Goal: Task Accomplishment & Management: Complete application form

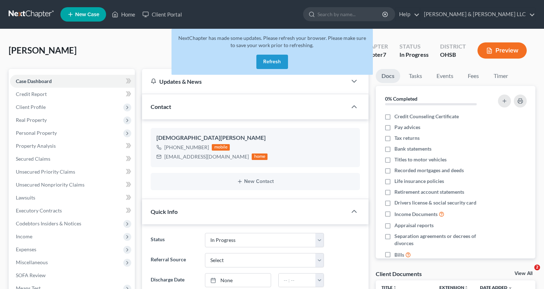
select select "4"
click at [273, 64] on button "Refresh" at bounding box center [273, 62] width 32 height 14
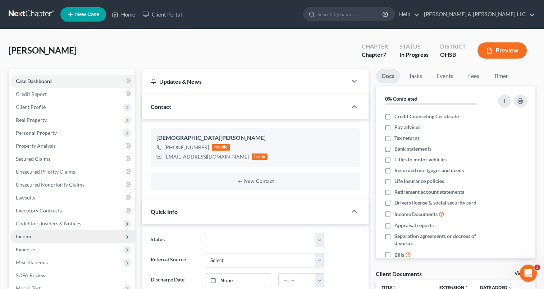
click at [42, 239] on span "Income" at bounding box center [72, 236] width 125 height 13
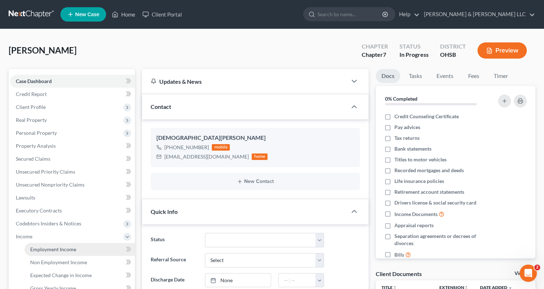
click at [43, 249] on span "Employment Income" at bounding box center [53, 249] width 46 height 6
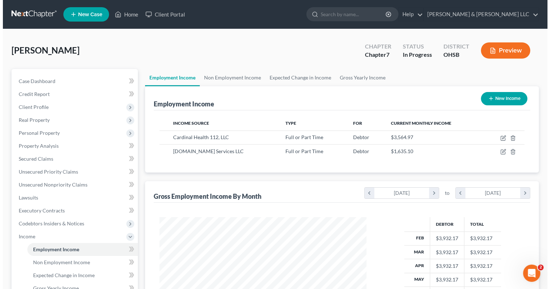
scroll to position [128, 221]
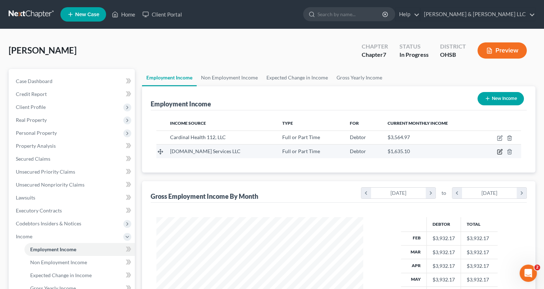
click at [500, 152] on icon "button" at bounding box center [500, 152] width 6 height 6
select select "0"
select select "50"
select select "3"
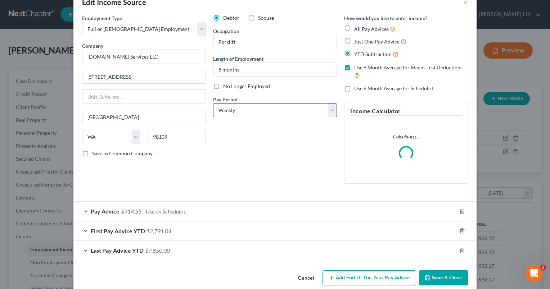
scroll to position [29, 0]
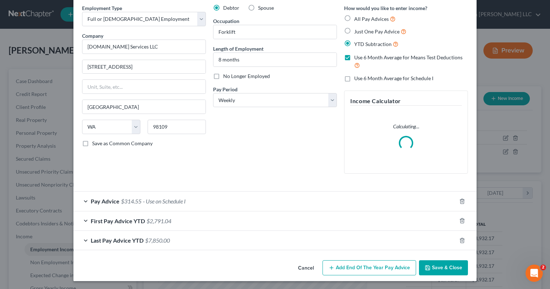
click at [84, 239] on div "Last Pay Advice YTD $7,850.00" at bounding box center [264, 240] width 383 height 19
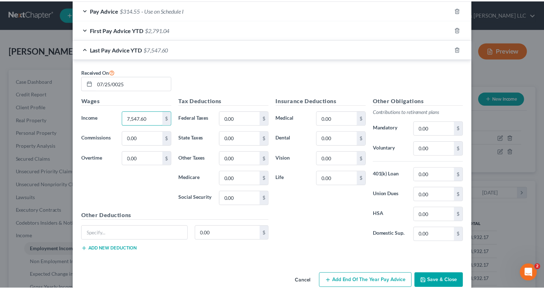
scroll to position [271, 0]
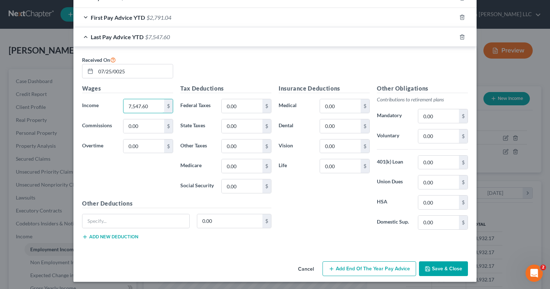
type input "7,547.60"
click at [430, 268] on button "Save & Close" at bounding box center [443, 269] width 49 height 15
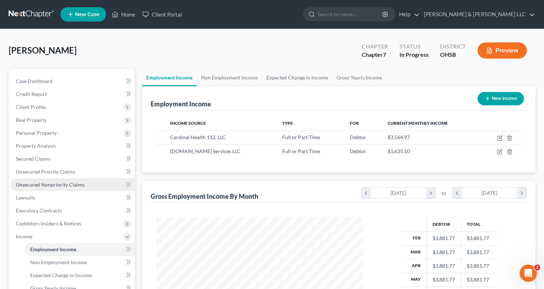
scroll to position [36, 0]
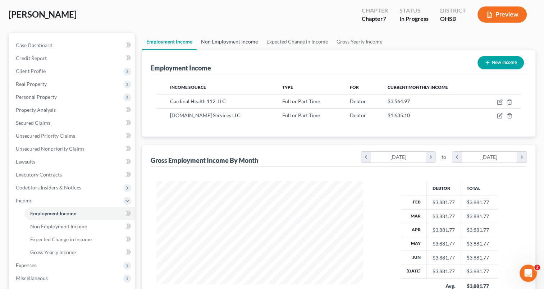
click at [222, 43] on link "Non Employment Income" at bounding box center [229, 41] width 65 height 17
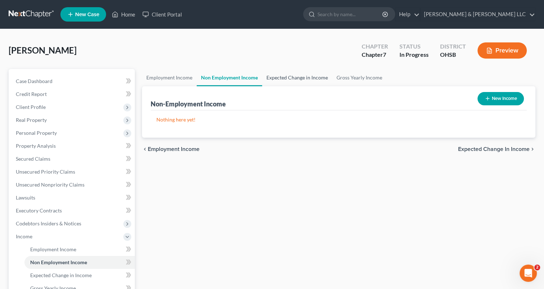
click at [294, 78] on link "Expected Change in Income" at bounding box center [297, 77] width 70 height 17
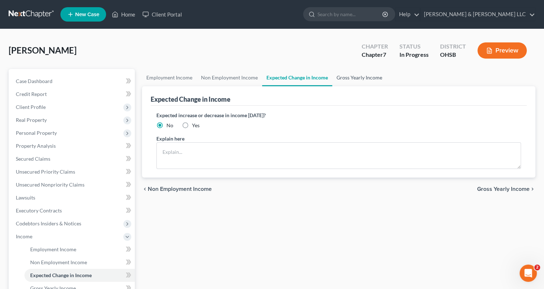
click at [345, 80] on link "Gross Yearly Income" at bounding box center [359, 77] width 54 height 17
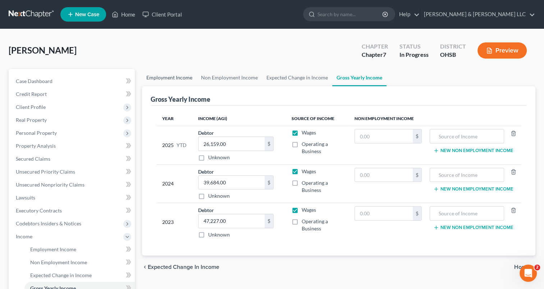
click at [173, 80] on link "Employment Income" at bounding box center [169, 77] width 55 height 17
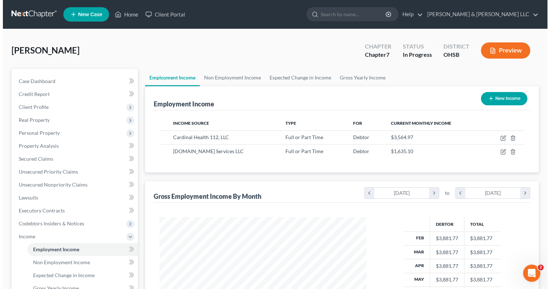
scroll to position [128, 221]
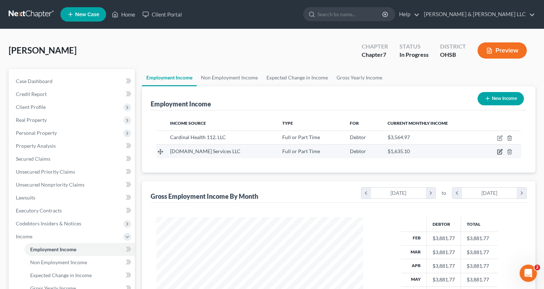
click at [501, 151] on icon "button" at bounding box center [500, 152] width 6 height 6
select select "0"
select select "50"
select select "3"
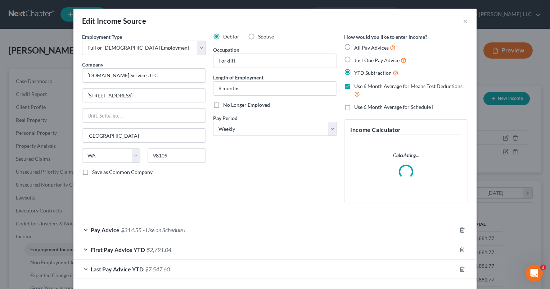
scroll to position [29, 0]
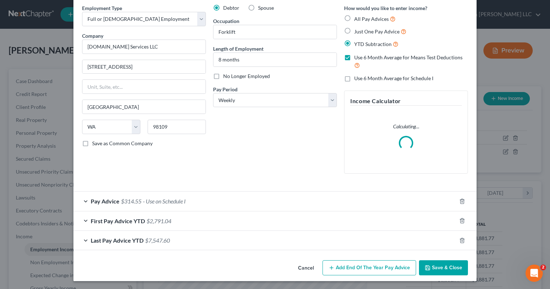
click at [81, 199] on div "Pay Advice $314.55 - Use on Schedule I" at bounding box center [264, 201] width 383 height 19
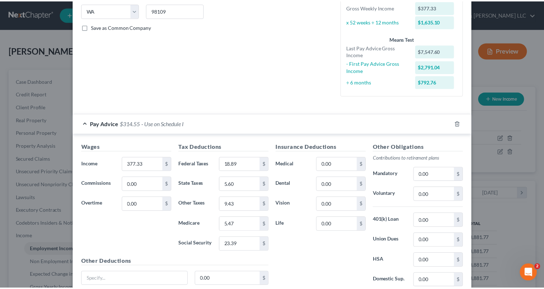
scroll to position [243, 0]
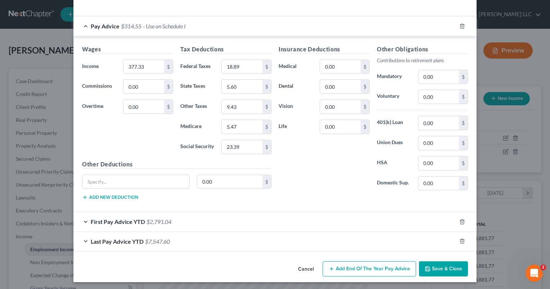
click at [443, 273] on button "Save & Close" at bounding box center [443, 269] width 49 height 15
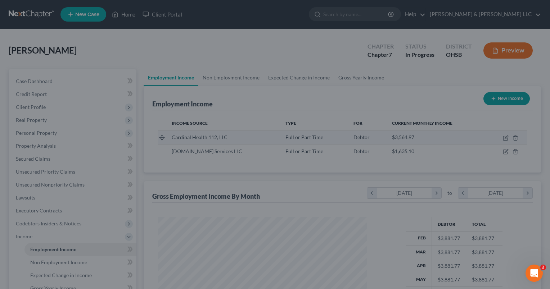
scroll to position [359690, 359597]
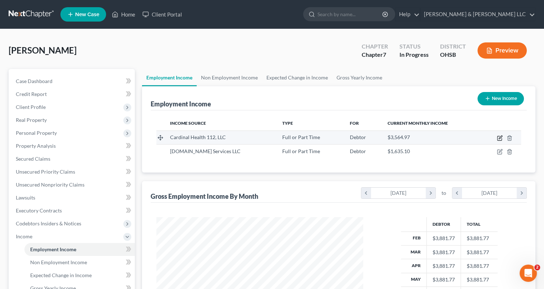
click at [499, 139] on icon "button" at bounding box center [500, 137] width 3 height 3
select select "0"
select select "36"
select select "2"
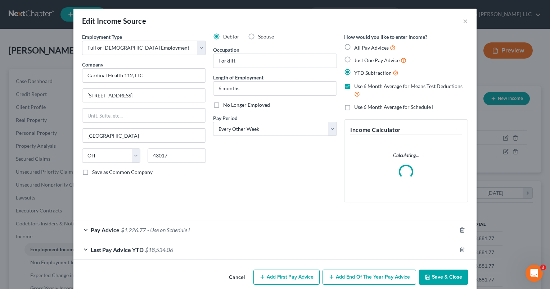
scroll to position [9, 0]
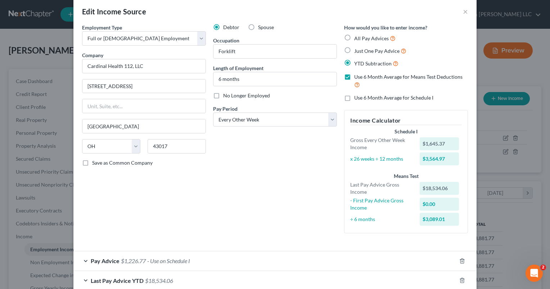
click at [98, 261] on span "Pay Advice" at bounding box center [105, 261] width 29 height 7
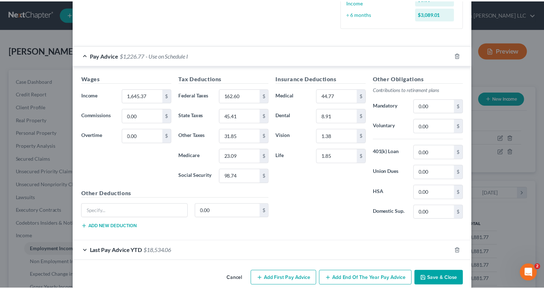
scroll to position [225, 0]
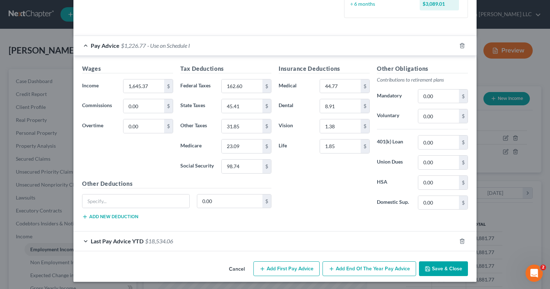
click at [436, 268] on button "Save & Close" at bounding box center [443, 269] width 49 height 15
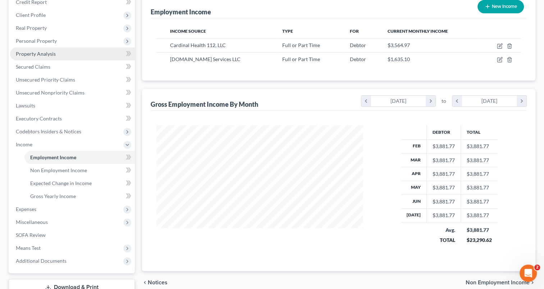
scroll to position [108, 0]
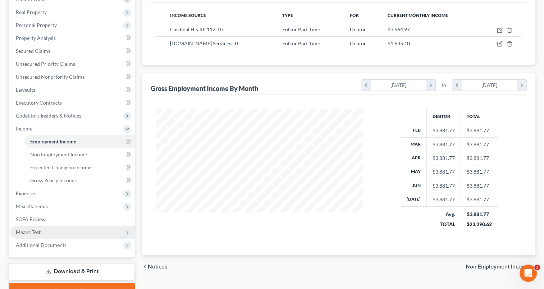
click at [50, 232] on span "Means Test" at bounding box center [72, 232] width 125 height 13
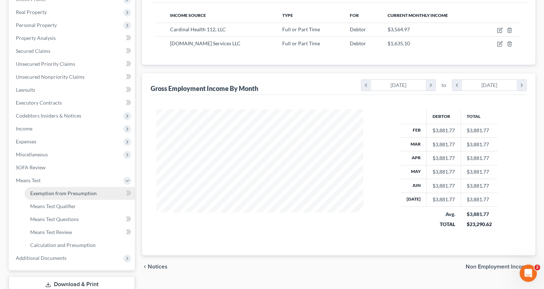
click at [55, 195] on span "Exemption from Presumption" at bounding box center [63, 193] width 67 height 6
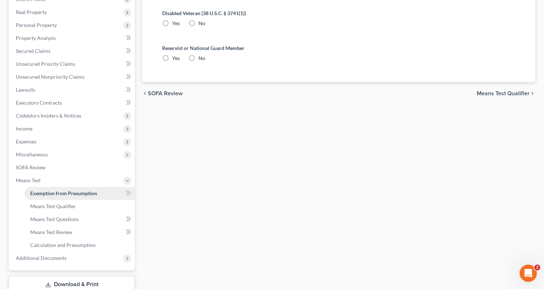
radio input "true"
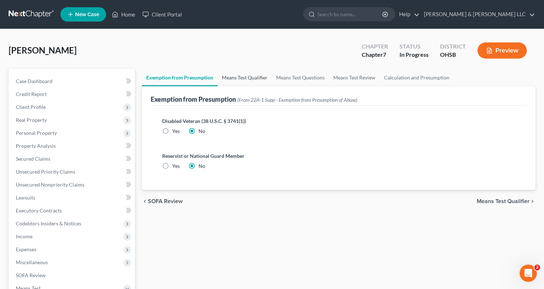
click at [233, 78] on link "Means Test Qualifier" at bounding box center [245, 77] width 54 height 17
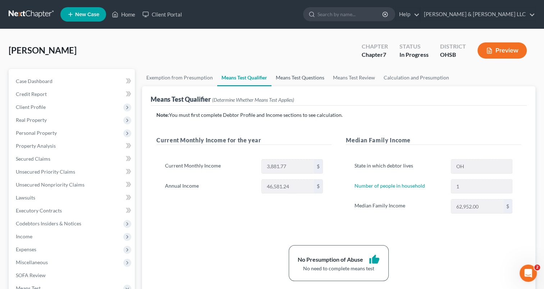
click at [286, 82] on link "Means Test Questions" at bounding box center [300, 77] width 57 height 17
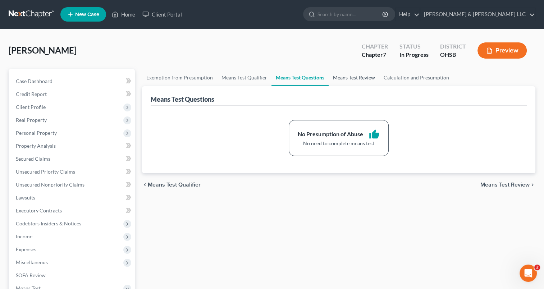
click at [351, 80] on link "Means Test Review" at bounding box center [354, 77] width 51 height 17
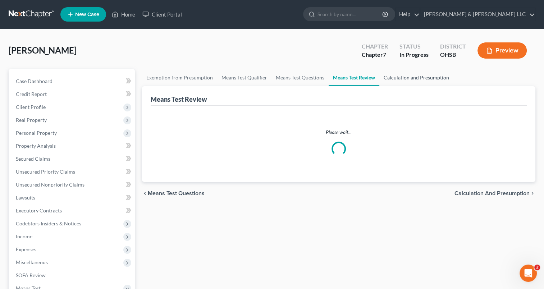
click at [398, 79] on link "Calculation and Presumption" at bounding box center [417, 77] width 74 height 17
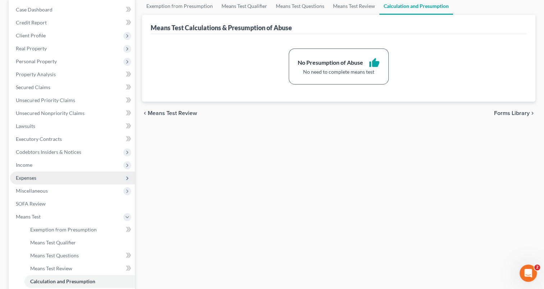
scroll to position [72, 0]
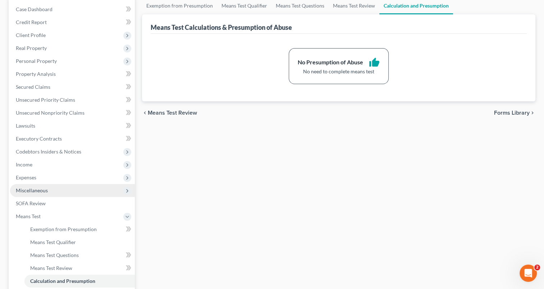
click at [37, 184] on span "Miscellaneous" at bounding box center [72, 190] width 125 height 13
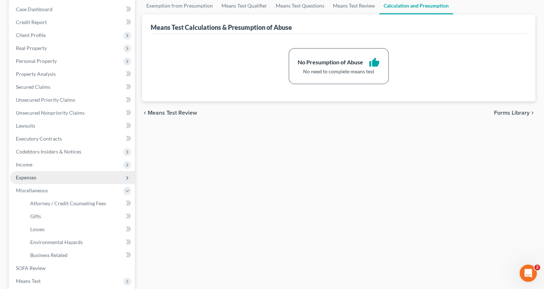
click at [37, 179] on span "Expenses" at bounding box center [72, 177] width 125 height 13
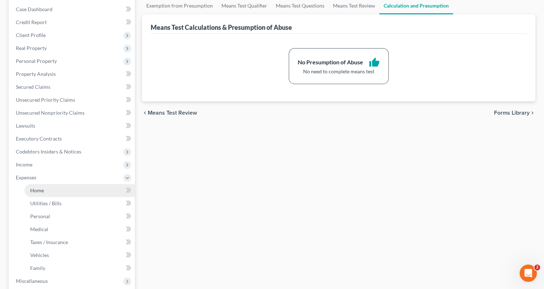
click at [46, 189] on link "Home" at bounding box center [79, 190] width 110 height 13
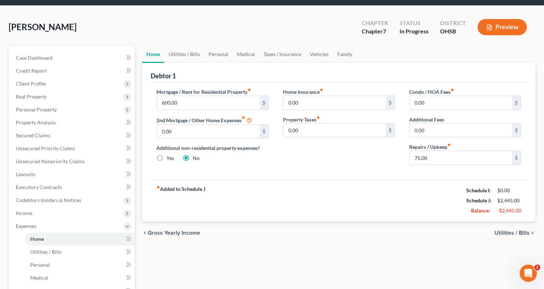
scroll to position [36, 0]
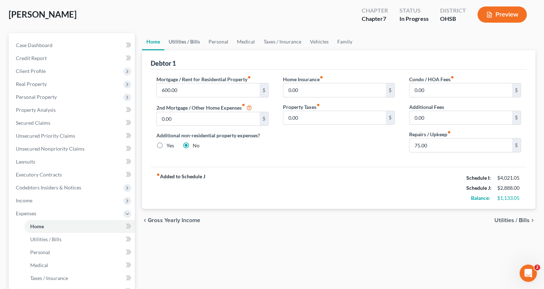
click at [184, 40] on link "Utilities / Bills" at bounding box center [184, 41] width 40 height 17
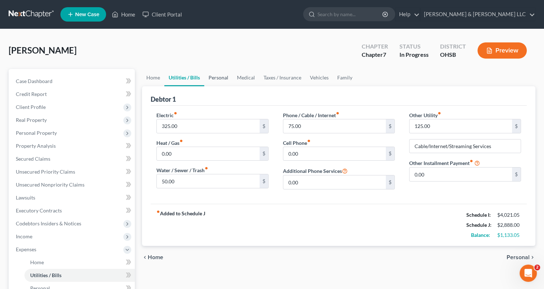
click at [217, 78] on link "Personal" at bounding box center [218, 77] width 28 height 17
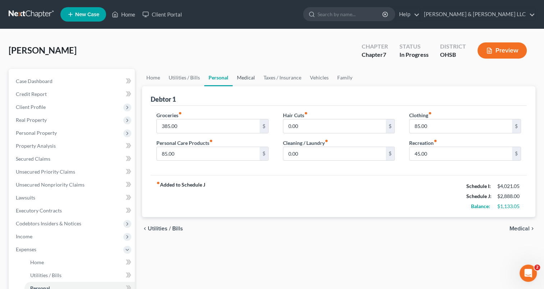
click at [248, 78] on link "Medical" at bounding box center [246, 77] width 27 height 17
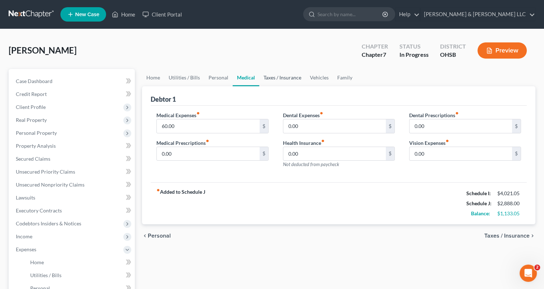
click at [282, 79] on link "Taxes / Insurance" at bounding box center [282, 77] width 46 height 17
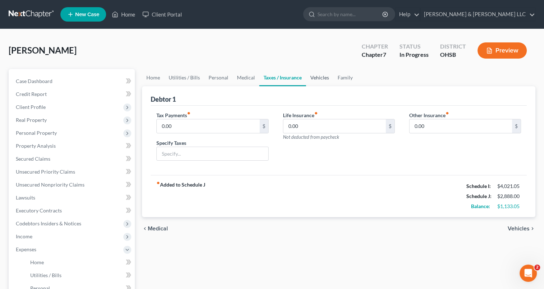
click at [323, 80] on link "Vehicles" at bounding box center [319, 77] width 27 height 17
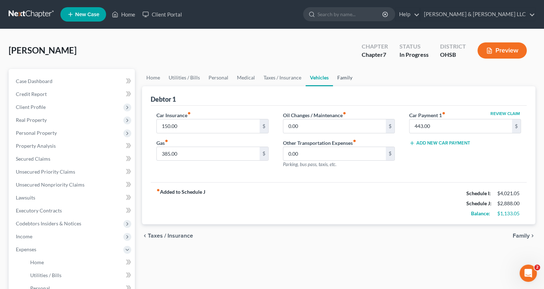
click at [340, 78] on link "Family" at bounding box center [345, 77] width 24 height 17
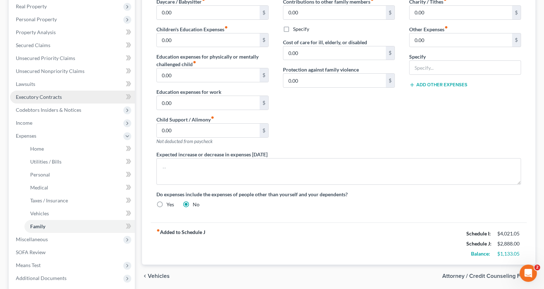
scroll to position [72, 0]
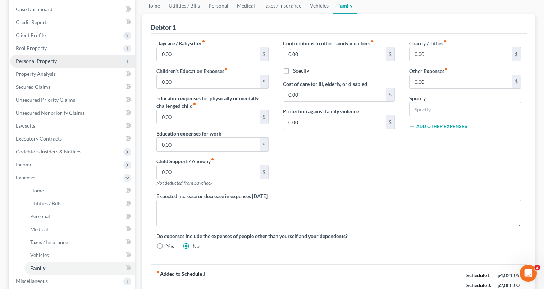
click at [40, 59] on span "Personal Property" at bounding box center [36, 61] width 41 height 6
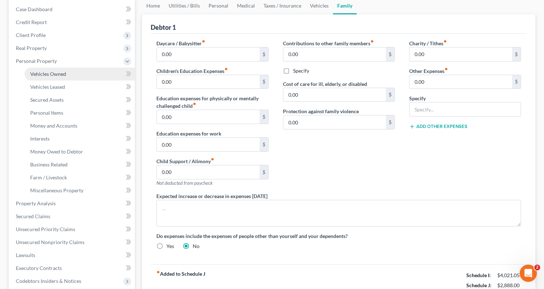
click at [46, 73] on span "Vehicles Owned" at bounding box center [48, 74] width 36 height 6
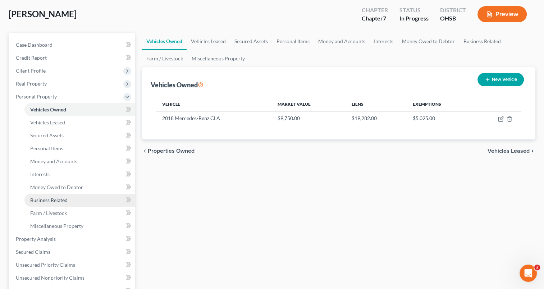
scroll to position [108, 0]
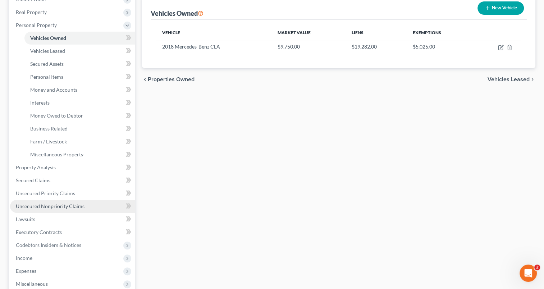
click at [58, 206] on span "Unsecured Nonpriority Claims" at bounding box center [50, 206] width 69 height 6
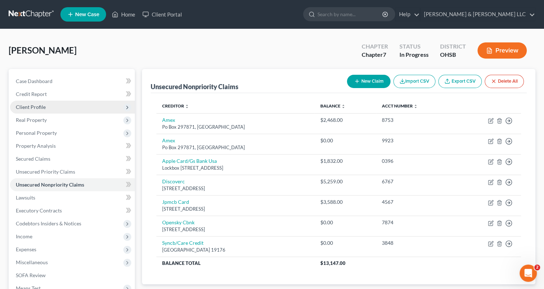
click at [49, 110] on span "Client Profile" at bounding box center [72, 107] width 125 height 13
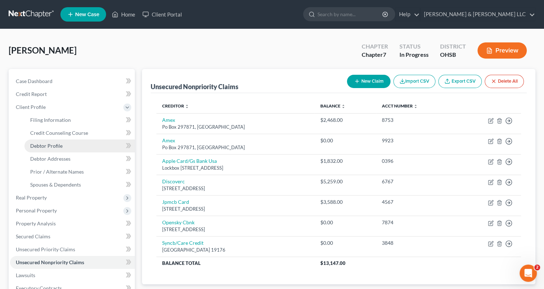
click at [55, 148] on span "Debtor Profile" at bounding box center [46, 146] width 32 height 6
select select "0"
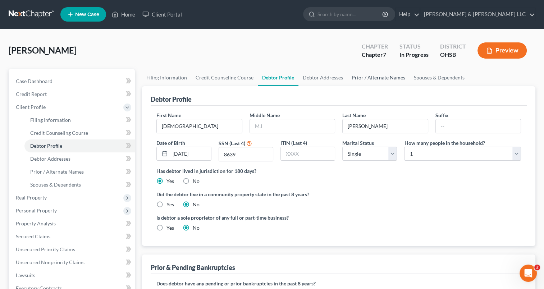
click at [391, 77] on link "Prior / Alternate Names" at bounding box center [379, 77] width 62 height 17
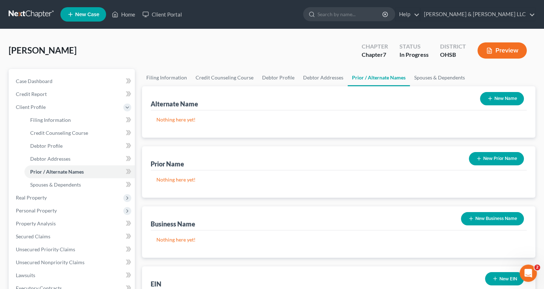
click at [494, 218] on button "New Business Name" at bounding box center [492, 218] width 63 height 13
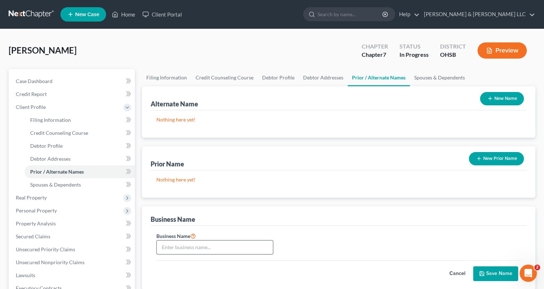
click at [203, 247] on input "text" at bounding box center [215, 248] width 116 height 14
type input "The Interstellar Association LLC"
click at [498, 271] on button "Save Name" at bounding box center [496, 274] width 45 height 15
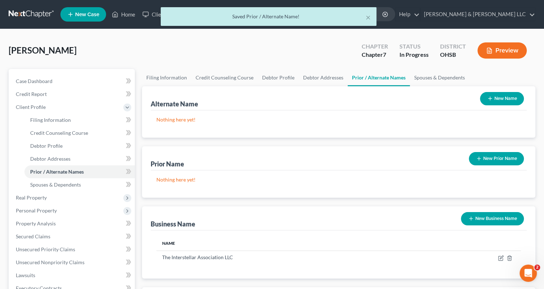
click at [477, 219] on button "New Business Name" at bounding box center [492, 218] width 63 height 13
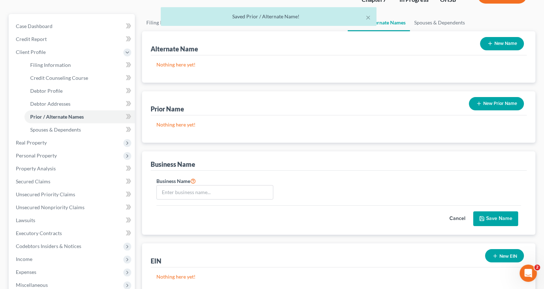
scroll to position [72, 0]
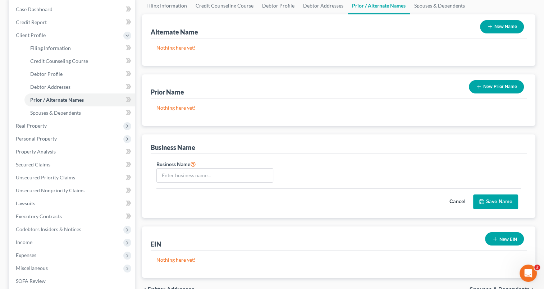
click at [488, 86] on button "New Prior Name" at bounding box center [496, 86] width 55 height 13
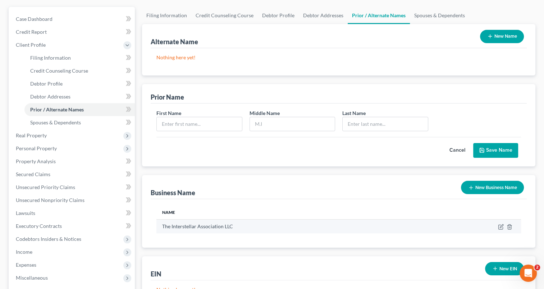
scroll to position [26, 0]
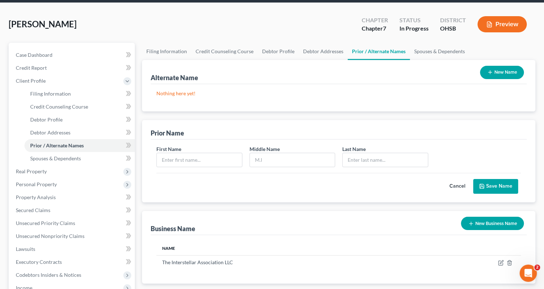
click at [458, 185] on button "Cancel" at bounding box center [458, 187] width 32 height 14
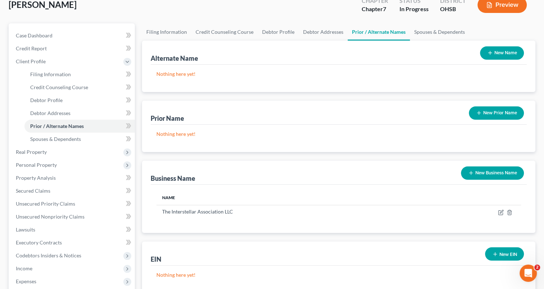
scroll to position [62, 0]
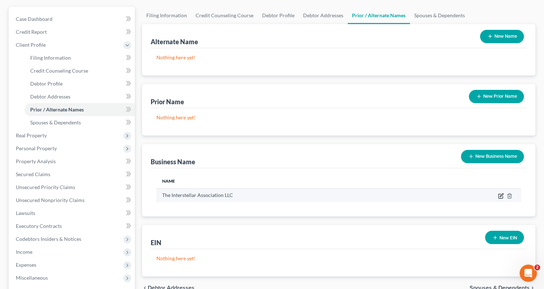
click at [500, 196] on icon "button" at bounding box center [501, 196] width 6 height 6
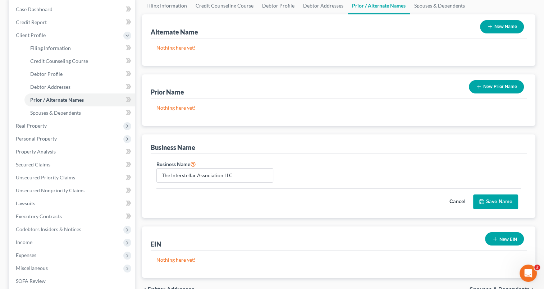
scroll to position [108, 0]
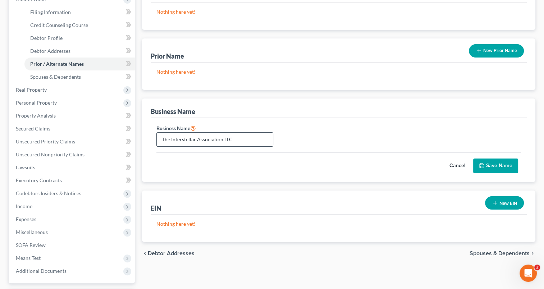
click at [163, 138] on input "The Interstellar Association LLC" at bounding box center [215, 140] width 116 height 14
type input "Fka The Interstellar Association LLC"
click at [499, 166] on button "Save Name" at bounding box center [496, 166] width 45 height 15
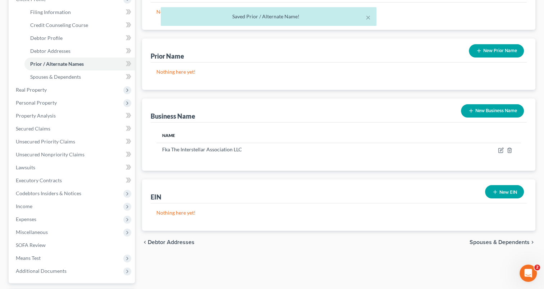
click at [489, 109] on button "New Business Name" at bounding box center [492, 110] width 63 height 13
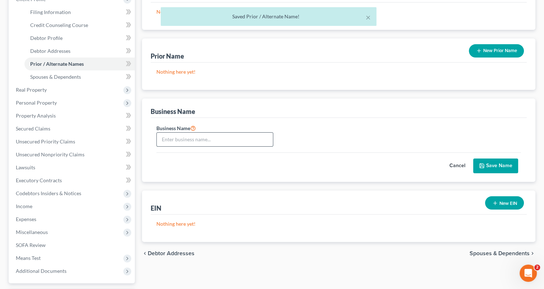
click at [229, 140] on input "text" at bounding box center [215, 140] width 116 height 14
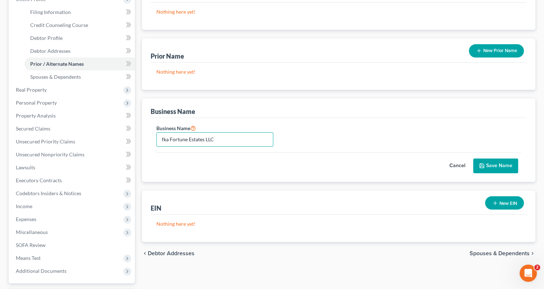
type input "fka Fortune Estates LLC"
click at [493, 167] on button "Save Name" at bounding box center [496, 166] width 45 height 15
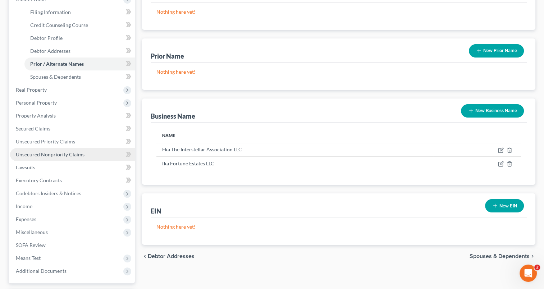
click at [56, 152] on span "Unsecured Nonpriority Claims" at bounding box center [50, 154] width 69 height 6
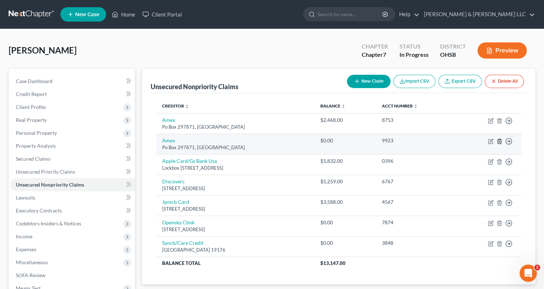
click at [501, 141] on icon "button" at bounding box center [500, 142] width 6 height 6
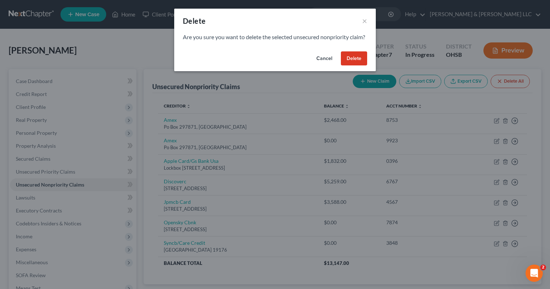
click at [351, 66] on button "Delete" at bounding box center [354, 58] width 26 height 14
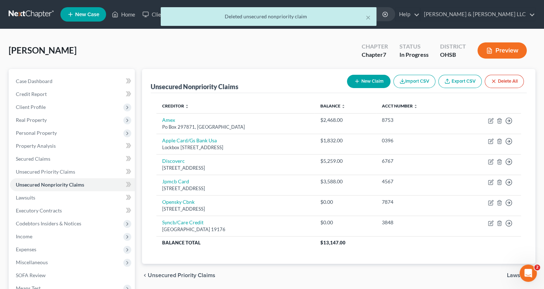
click at [364, 87] on button "New Claim" at bounding box center [369, 81] width 44 height 13
select select "0"
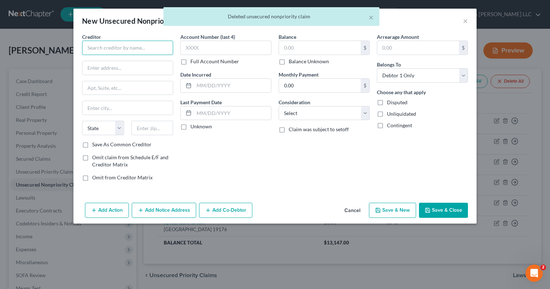
click at [144, 50] on input "text" at bounding box center [127, 48] width 91 height 14
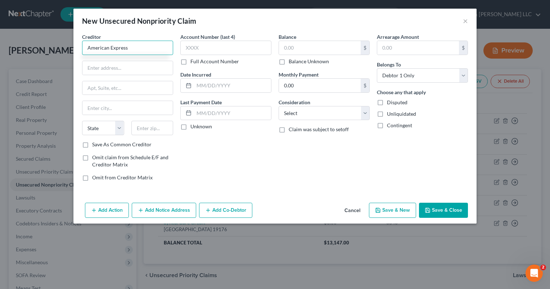
type input "American Express"
paste input "PO BOX 60189"
type input "PO BOX 60189"
click at [149, 128] on input "text" at bounding box center [152, 128] width 42 height 14
type input "91716"
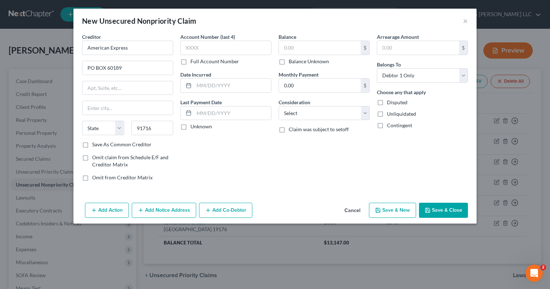
type input "City Of Industry"
select select "4"
click at [92, 145] on label "Save As Common Creditor" at bounding box center [121, 144] width 59 height 7
click at [95, 145] on input "Save As Common Creditor" at bounding box center [97, 143] width 5 height 5
checkbox input "true"
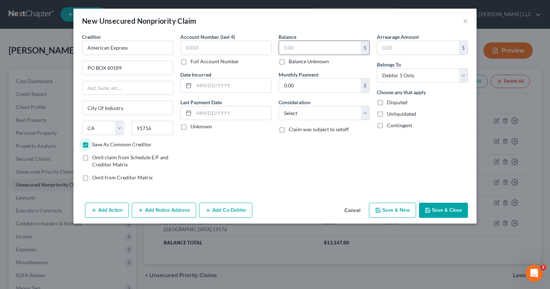
click at [312, 47] on input "text" at bounding box center [320, 48] width 82 height 14
paste input "$4,103.39"
type input "4,103.39"
click at [305, 112] on select "Select Cable / Satellite Services Collection Agency Credit Card Debt Debt Couns…" at bounding box center [323, 113] width 91 height 14
select select "2"
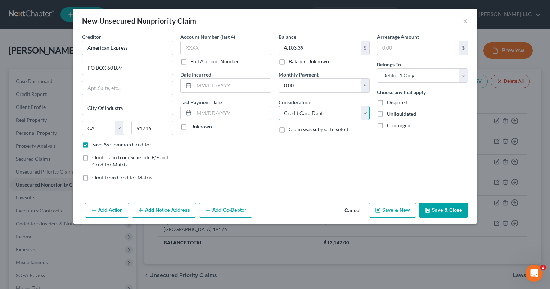
click at [278, 106] on select "Select Cable / Satellite Services Collection Agency Credit Card Debt Debt Couns…" at bounding box center [323, 113] width 91 height 14
click at [222, 47] on input "text" at bounding box center [225, 48] width 91 height 14
click at [441, 214] on button "Save & Close" at bounding box center [443, 210] width 49 height 15
checkbox input "false"
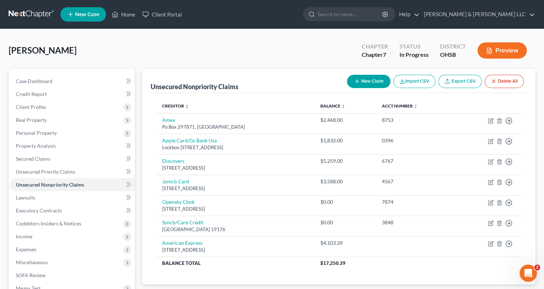
click at [365, 81] on button "New Claim" at bounding box center [369, 81] width 44 height 13
select select "0"
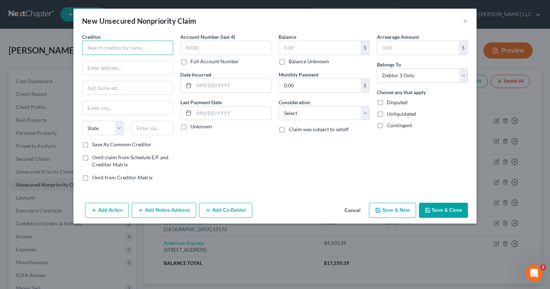
click at [153, 47] on input "text" at bounding box center [127, 48] width 91 height 14
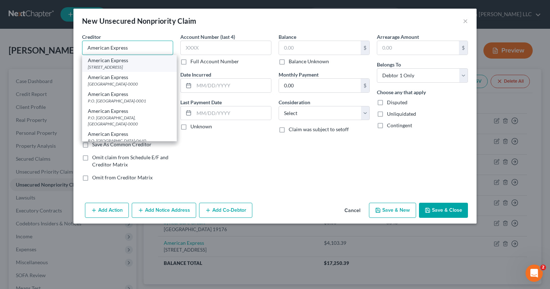
type input "American Express"
click at [144, 68] on div "[STREET_ADDRESS]" at bounding box center [129, 67] width 83 height 6
type input "PO BOX 60189"
type input "City Of Industry"
select select "4"
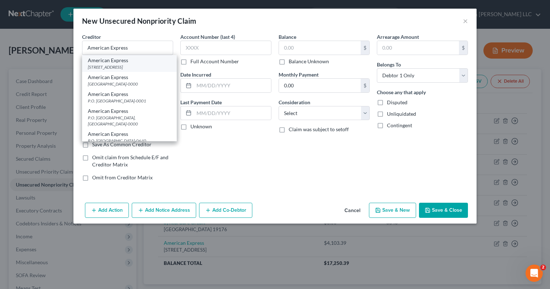
type input "91716"
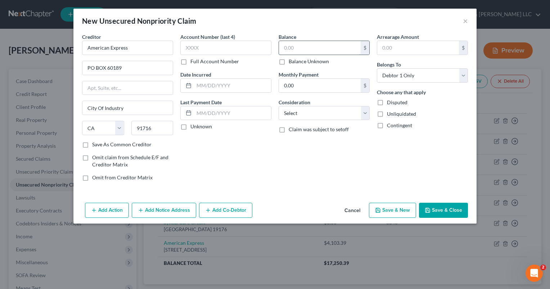
click at [311, 49] on input "text" at bounding box center [320, 48] width 82 height 14
paste input "$393.95"
type input "393.95"
click at [308, 115] on select "Select Cable / Satellite Services Collection Agency Credit Card Debt Debt Couns…" at bounding box center [323, 113] width 91 height 14
select select "2"
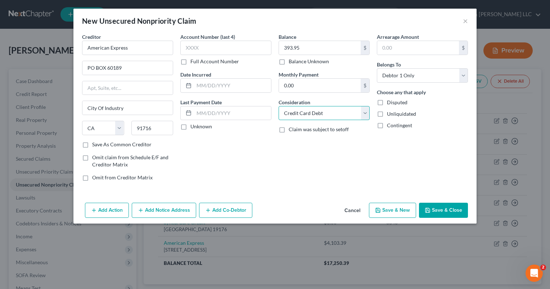
click at [278, 106] on select "Select Cable / Satellite Services Collection Agency Credit Card Debt Debt Couns…" at bounding box center [323, 113] width 91 height 14
click at [446, 208] on button "Save & Close" at bounding box center [443, 210] width 49 height 15
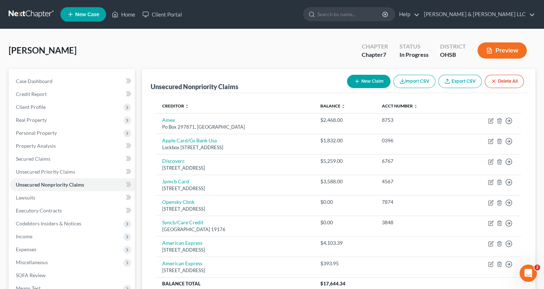
click at [368, 82] on button "New Claim" at bounding box center [369, 81] width 44 height 13
select select "0"
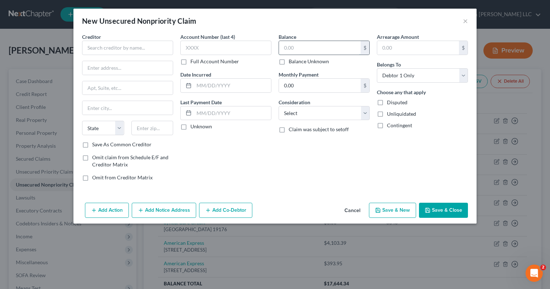
click at [296, 47] on input "text" at bounding box center [320, 48] width 82 height 14
paste input "$1,976.97"
type input "1,976.97"
click at [251, 48] on input "text" at bounding box center [225, 48] width 91 height 14
type input "4209"
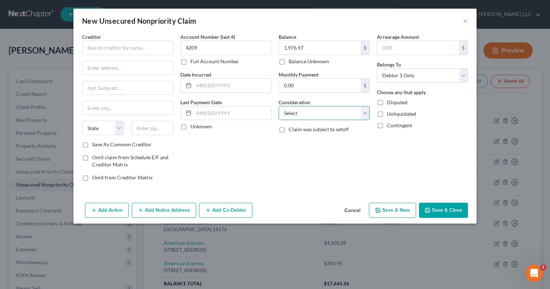
click at [307, 118] on select "Select Cable / Satellite Services Collection Agency Credit Card Debt Debt Couns…" at bounding box center [323, 113] width 91 height 14
select select "2"
click at [278, 106] on select "Select Cable / Satellite Services Collection Agency Credit Card Debt Debt Couns…" at bounding box center [323, 113] width 91 height 14
click at [136, 46] on input "text" at bounding box center [127, 48] width 91 height 14
type input "Chase"
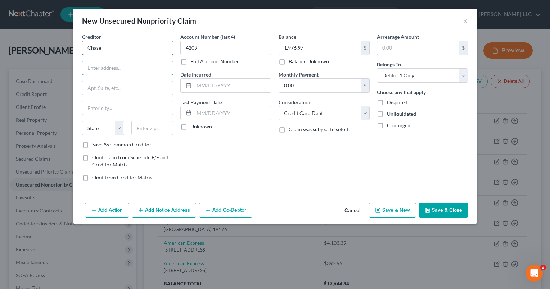
paste input "P.O. BOX 15123"
type input "P.O. BOX 15123"
type input "19850"
type input "Wilmington"
select select "7"
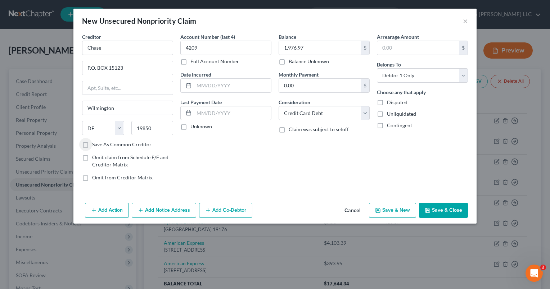
click at [425, 211] on icon "button" at bounding box center [428, 211] width 6 height 6
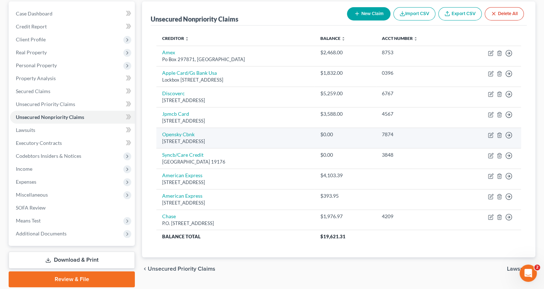
scroll to position [72, 0]
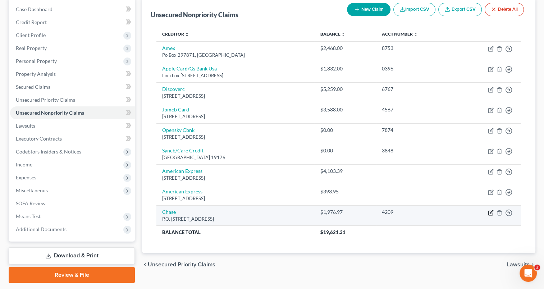
click at [490, 213] on icon "button" at bounding box center [491, 213] width 6 height 6
select select "7"
select select "2"
select select "0"
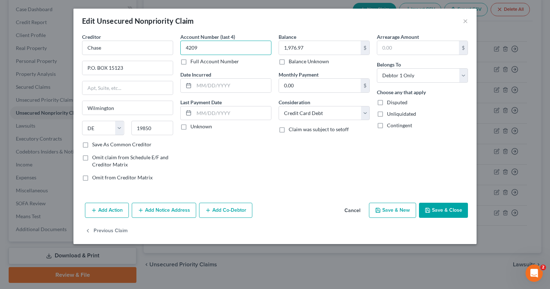
drag, startPoint x: 237, startPoint y: 42, endPoint x: 178, endPoint y: 48, distance: 59.0
click at [178, 48] on div "Account Number (last 4) 4209 Full Account Number Date Incurred Last Payment Dat…" at bounding box center [226, 110] width 98 height 154
type input "3409"
click at [451, 205] on button "Save & Close" at bounding box center [443, 210] width 49 height 15
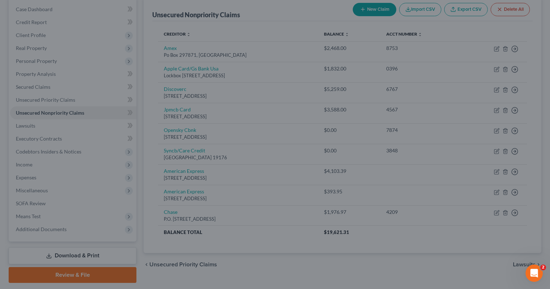
type input "0"
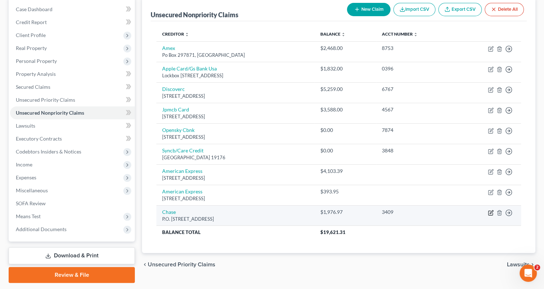
click at [492, 211] on icon "button" at bounding box center [491, 213] width 6 height 6
select select "7"
select select "2"
select select "0"
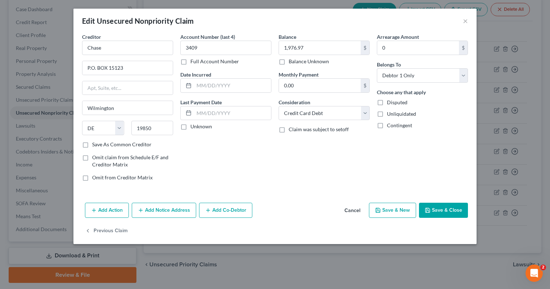
click at [92, 145] on label "Save As Common Creditor" at bounding box center [121, 144] width 59 height 7
click at [95, 145] on input "Save As Common Creditor" at bounding box center [97, 143] width 5 height 5
click at [442, 214] on button "Save & Close" at bounding box center [443, 210] width 49 height 15
checkbox input "false"
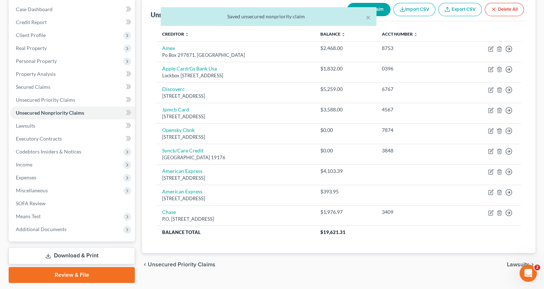
click at [379, 10] on div "× Saved unsecured nonpriority claim" at bounding box center [268, 18] width 544 height 22
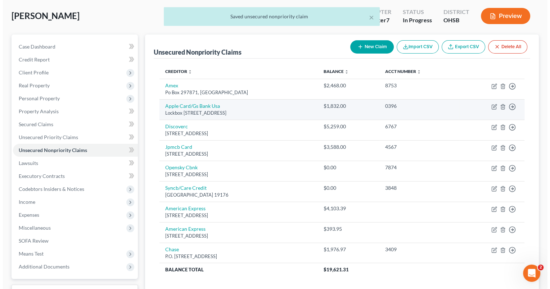
scroll to position [0, 0]
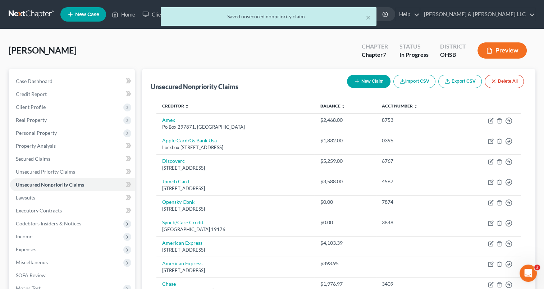
click at [365, 87] on button "New Claim" at bounding box center [369, 81] width 44 height 13
select select "0"
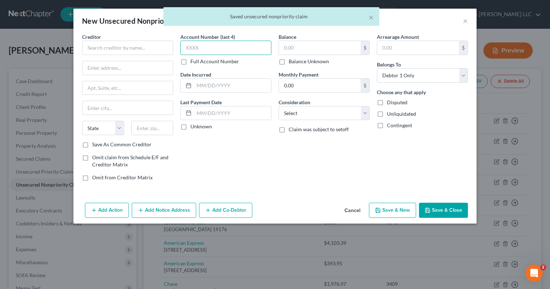
click at [235, 49] on input "text" at bounding box center [225, 48] width 91 height 14
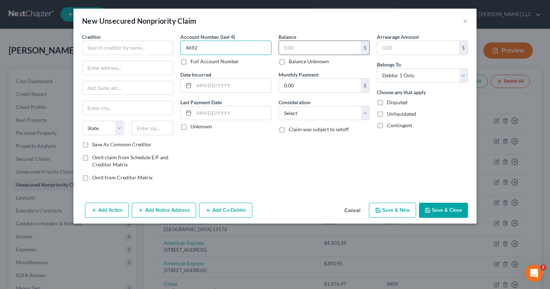
type input "4692"
click at [312, 50] on input "text" at bounding box center [320, 48] width 82 height 14
paste input "4,672.95"
type input "4,672.95"
click at [295, 112] on select "Select Cable / Satellite Services Collection Agency Credit Card Debt Debt Couns…" at bounding box center [323, 113] width 91 height 14
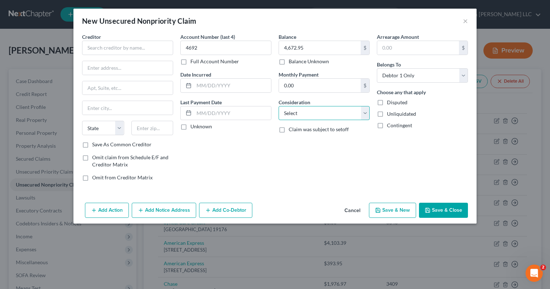
select select "2"
click at [278, 106] on select "Select Cable / Satellite Services Collection Agency Credit Card Debt Debt Couns…" at bounding box center [323, 113] width 91 height 14
click at [135, 49] on input "text" at bounding box center [127, 48] width 91 height 14
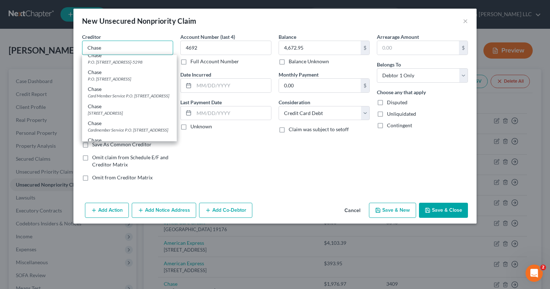
scroll to position [180, 0]
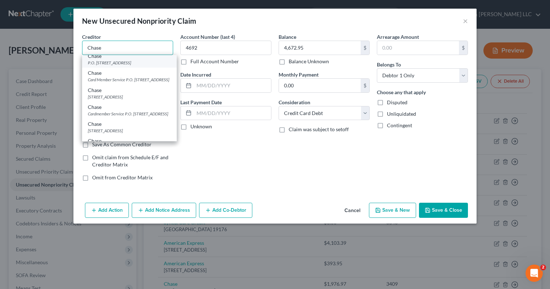
type input "Chase"
click at [123, 66] on div "P.O. [STREET_ADDRESS]" at bounding box center [129, 63] width 83 height 6
type input "P.O. BOX 15123"
type input "Wilmington"
select select "7"
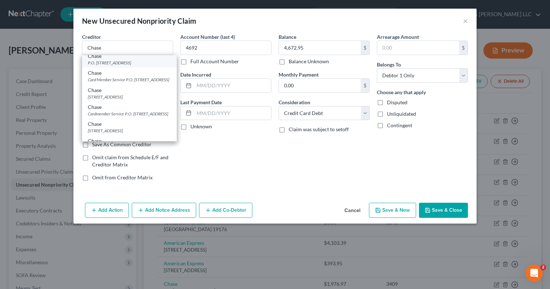
type input "19850"
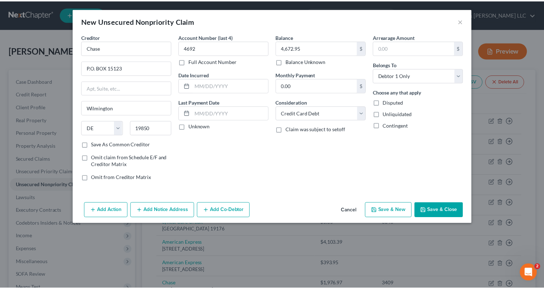
scroll to position [0, 0]
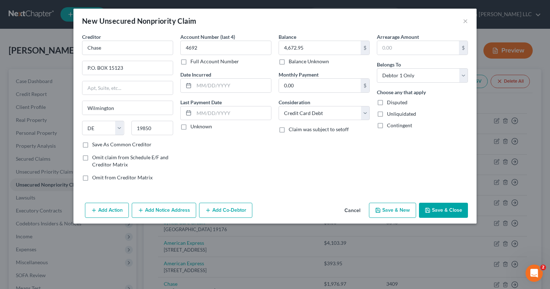
click at [444, 205] on button "Save & Close" at bounding box center [443, 210] width 49 height 15
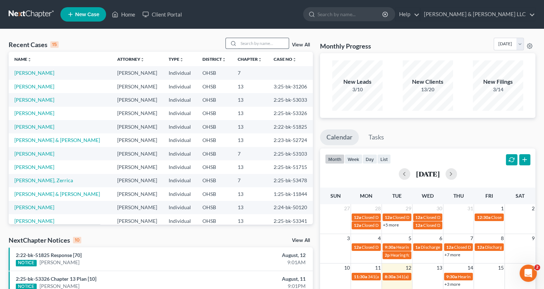
click at [275, 45] on input "search" at bounding box center [264, 43] width 50 height 10
type input "bro"
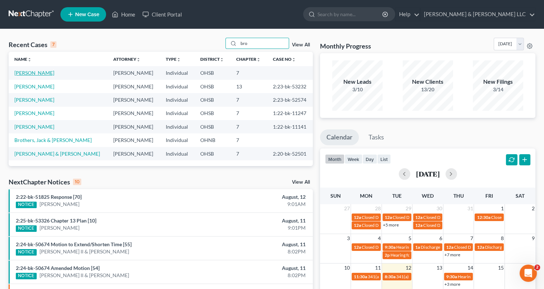
click at [33, 73] on link "Bro, Jeffrey" at bounding box center [34, 73] width 40 height 6
select select "6"
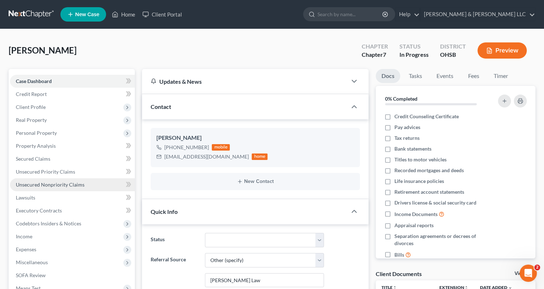
click at [54, 184] on span "Unsecured Nonpriority Claims" at bounding box center [50, 185] width 69 height 6
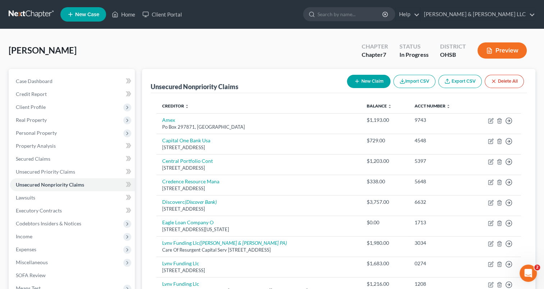
click at [366, 82] on button "New Claim" at bounding box center [369, 81] width 44 height 13
select select "0"
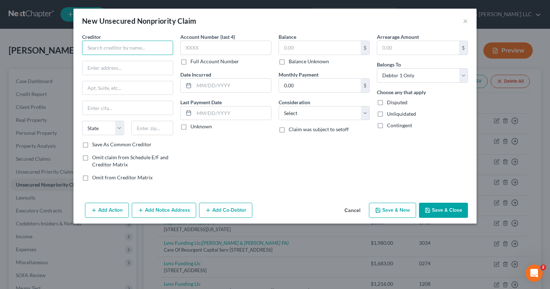
click at [134, 49] on input "text" at bounding box center [127, 48] width 91 height 14
paste input "Aspirus"
type input "Aspirus"
click at [157, 69] on input "text" at bounding box center [127, 68] width 90 height 14
paste input "410 Dewey st."
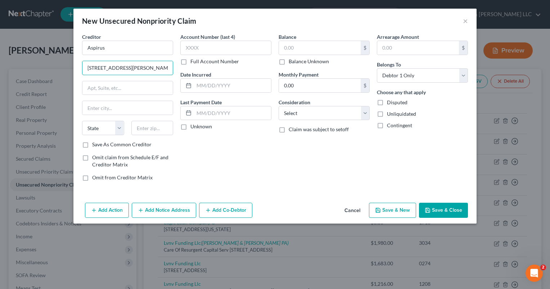
type input "410 Dewey st."
click at [163, 125] on input "text" at bounding box center [152, 128] width 42 height 14
paste input "54494"
type input "54494"
type input "Wisconsin Rapids"
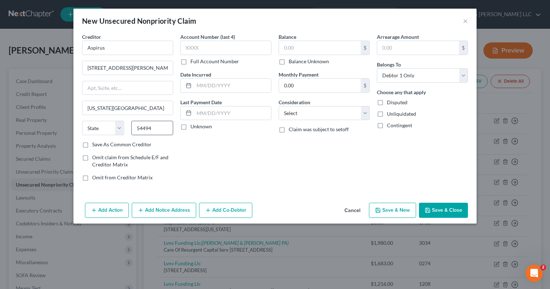
select select "52"
click at [296, 46] on input "text" at bounding box center [320, 48] width 82 height 14
click at [289, 61] on label "Balance Unknown" at bounding box center [309, 61] width 40 height 7
click at [291, 61] on input "Balance Unknown" at bounding box center [293, 60] width 5 height 5
checkbox input "true"
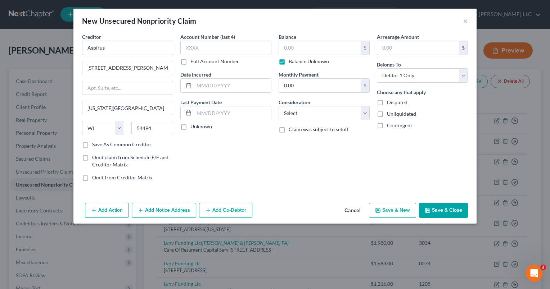
type input "0.00"
click at [304, 114] on select "Select Cable / Satellite Services Collection Agency Credit Card Debt Debt Couns…" at bounding box center [323, 113] width 91 height 14
select select "9"
click at [278, 106] on select "Select Cable / Satellite Services Collection Agency Credit Card Debt Debt Couns…" at bounding box center [323, 113] width 91 height 14
click at [435, 210] on button "Save & Close" at bounding box center [443, 210] width 49 height 15
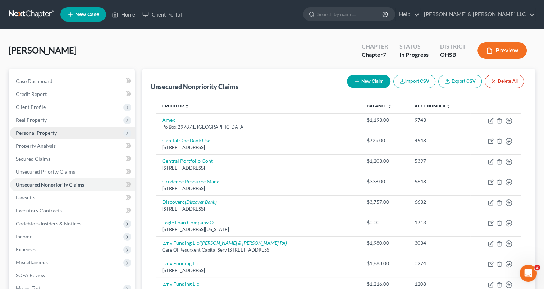
click at [20, 133] on span "Personal Property" at bounding box center [36, 133] width 41 height 6
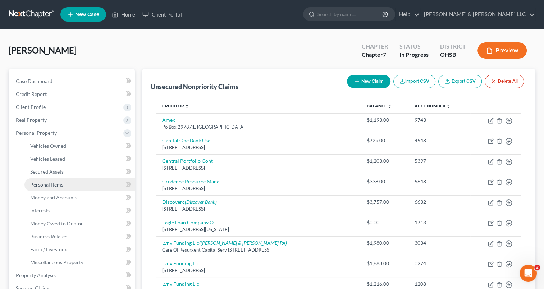
click at [50, 184] on span "Personal Items" at bounding box center [46, 185] width 33 height 6
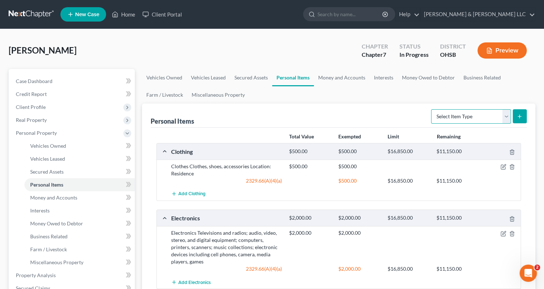
click at [506, 121] on select "Select Item Type Clothing Collectibles Of Value Electronics Firearms Household …" at bounding box center [471, 116] width 80 height 14
select select "pets"
click at [432, 109] on select "Select Item Type Clothing Collectibles Of Value Electronics Firearms Household …" at bounding box center [471, 116] width 80 height 14
click at [518, 118] on icon "submit" at bounding box center [520, 117] width 6 height 6
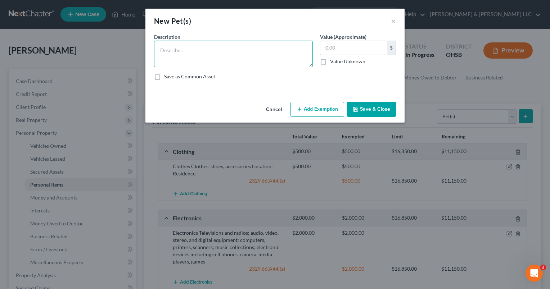
click at [205, 41] on textarea at bounding box center [233, 54] width 159 height 27
type textarea "Pet dog"
click at [366, 113] on button "Save & Close" at bounding box center [371, 109] width 49 height 15
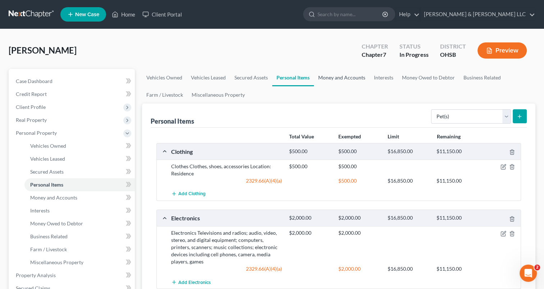
click at [348, 80] on link "Money and Accounts" at bounding box center [342, 77] width 56 height 17
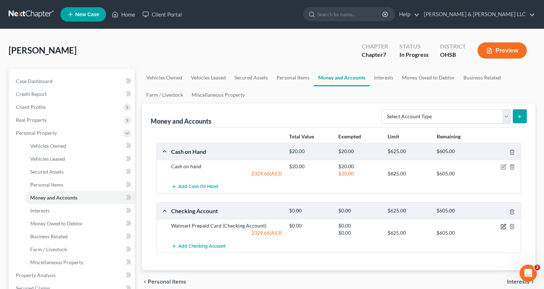
click at [503, 225] on icon "button" at bounding box center [503, 227] width 4 height 4
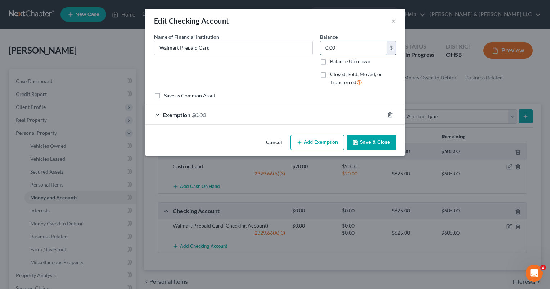
click at [345, 49] on input "0.00" at bounding box center [353, 48] width 67 height 14
type input "9"
click at [278, 112] on div "Exemption $0.00" at bounding box center [264, 114] width 239 height 19
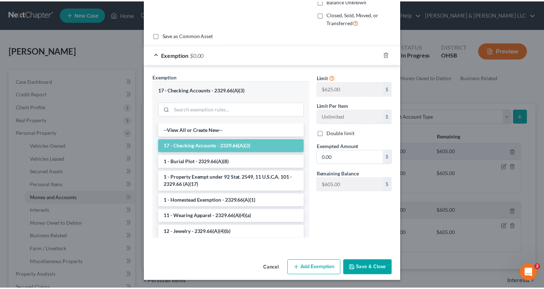
scroll to position [60, 0]
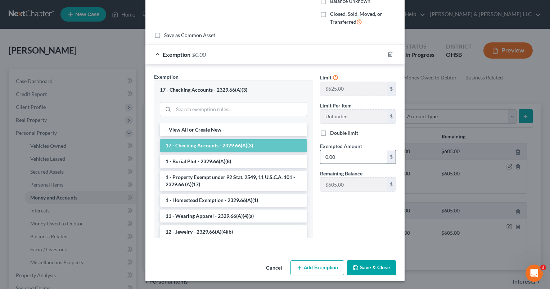
click at [352, 151] on input "0.00" at bounding box center [353, 157] width 67 height 14
type input "9"
click at [362, 268] on button "Save & Close" at bounding box center [371, 268] width 49 height 15
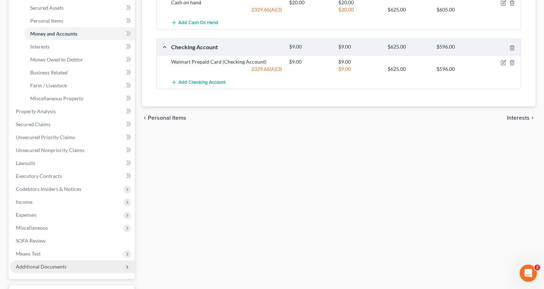
scroll to position [180, 0]
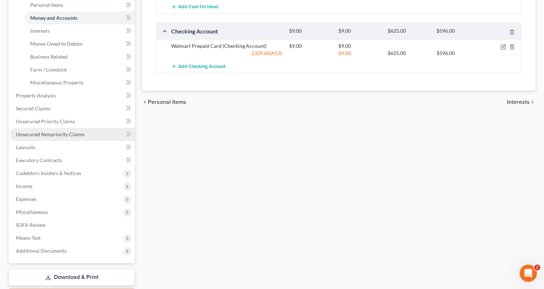
click at [58, 133] on span "Unsecured Nonpriority Claims" at bounding box center [50, 134] width 69 height 6
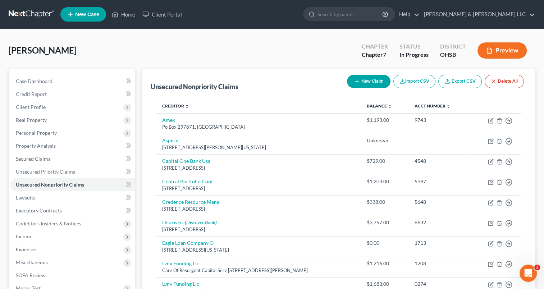
click at [370, 78] on button "New Claim" at bounding box center [369, 81] width 44 height 13
select select "0"
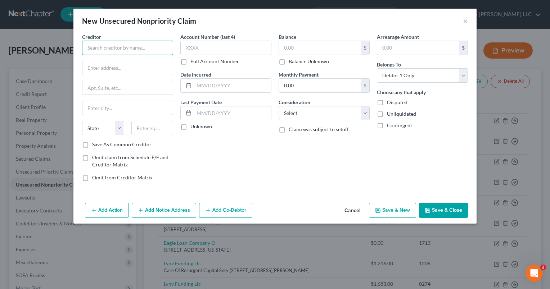
click at [99, 45] on input "text" at bounding box center [127, 48] width 91 height 14
type input "Norwood Health Center"
type input "1600 N Chestnut Ave"
type input "54449"
type input "Marshfield"
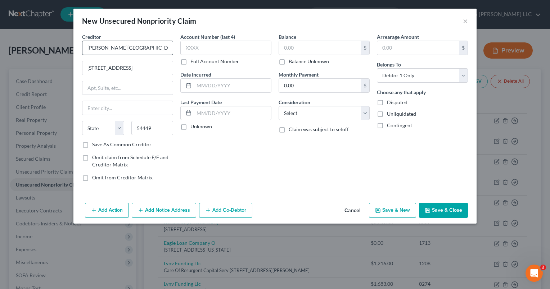
select select "52"
click at [321, 47] on input "text" at bounding box center [320, 48] width 82 height 14
type input "10,000"
click at [307, 115] on select "Select Cable / Satellite Services Collection Agency Credit Card Debt Debt Couns…" at bounding box center [323, 113] width 91 height 14
select select "9"
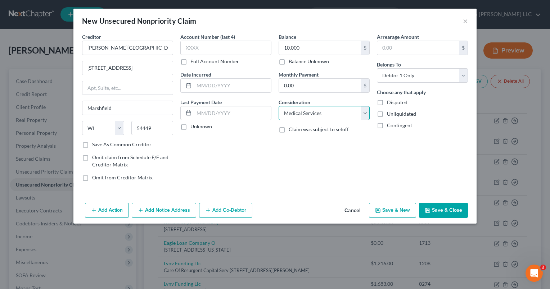
click at [278, 106] on select "Select Cable / Satellite Services Collection Agency Credit Card Debt Debt Couns…" at bounding box center [323, 113] width 91 height 14
click at [449, 210] on button "Save & Close" at bounding box center [443, 210] width 49 height 15
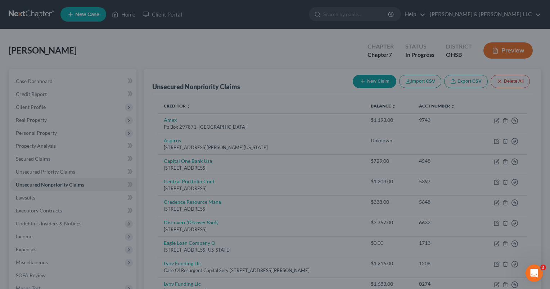
type input "10,000.00"
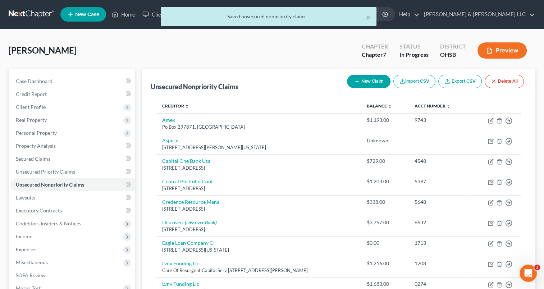
click at [360, 83] on button "New Claim" at bounding box center [369, 81] width 44 height 13
select select "0"
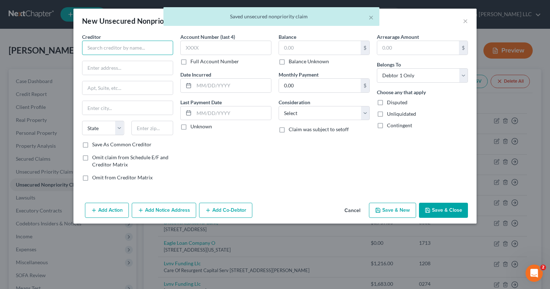
click at [96, 46] on input "text" at bounding box center [127, 48] width 91 height 14
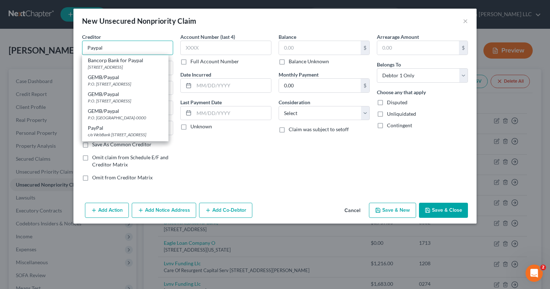
type input "Paypal"
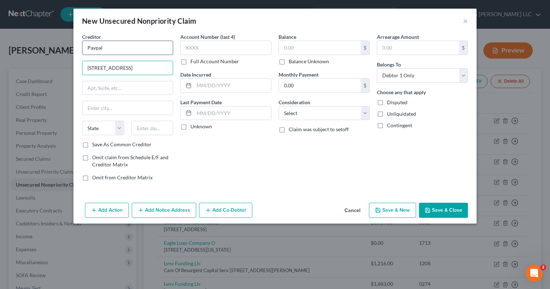
type input "2211 N First St"
type input "95131"
type input "San Jose"
select select "4"
click at [298, 50] on input "text" at bounding box center [320, 48] width 82 height 14
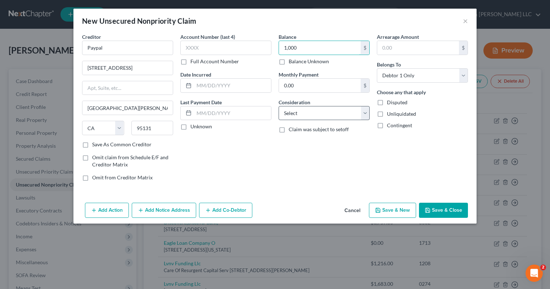
type input "1,000"
click at [302, 115] on select "Select Cable / Satellite Services Collection Agency Credit Card Debt Debt Couns…" at bounding box center [323, 113] width 91 height 14
select select "10"
click at [278, 106] on select "Select Cable / Satellite Services Collection Agency Credit Card Debt Debt Couns…" at bounding box center [323, 113] width 91 height 14
click at [451, 211] on button "Save & Close" at bounding box center [443, 210] width 49 height 15
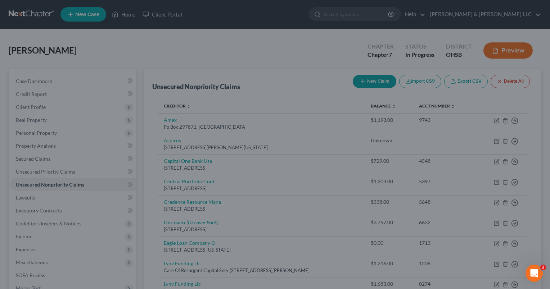
type input "1,000.00"
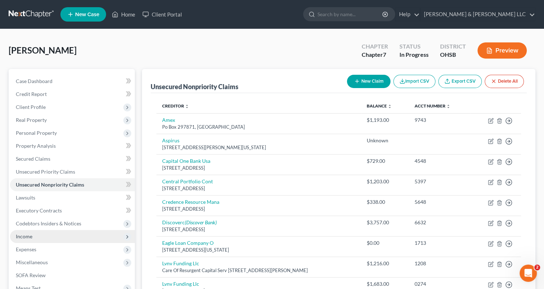
click at [37, 239] on span "Income" at bounding box center [72, 236] width 125 height 13
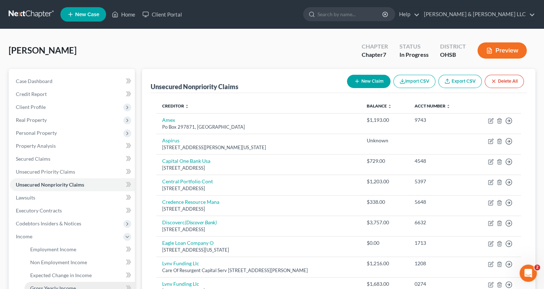
click at [62, 285] on span "Gross Yearly Income" at bounding box center [53, 288] width 46 height 6
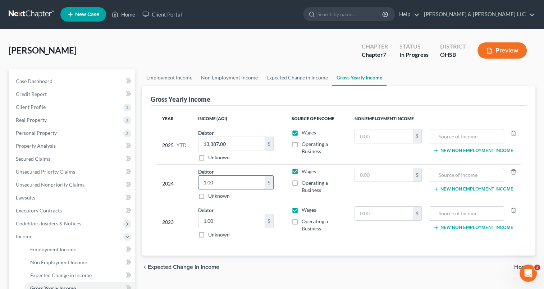
click at [230, 182] on input "1.00" at bounding box center [232, 183] width 66 height 14
type input "24,385"
click at [230, 225] on input "1.00" at bounding box center [232, 221] width 66 height 14
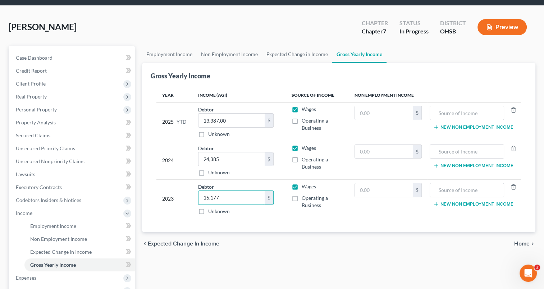
scroll to position [36, 0]
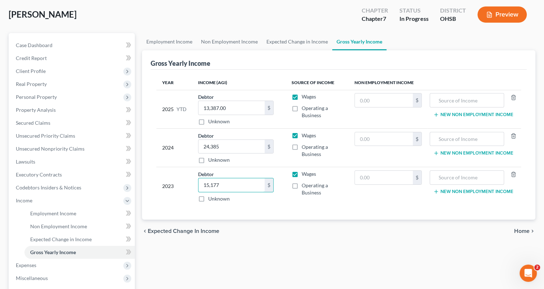
type input "15,177"
click at [522, 232] on span "Home" at bounding box center [522, 231] width 15 height 6
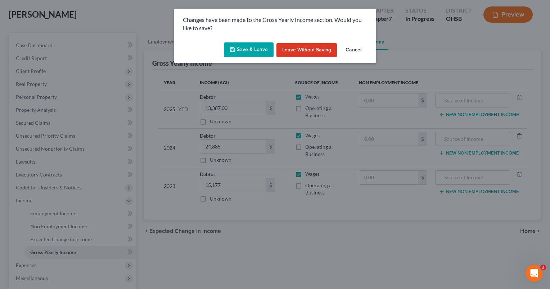
click at [249, 54] on button "Save & Leave" at bounding box center [249, 49] width 50 height 15
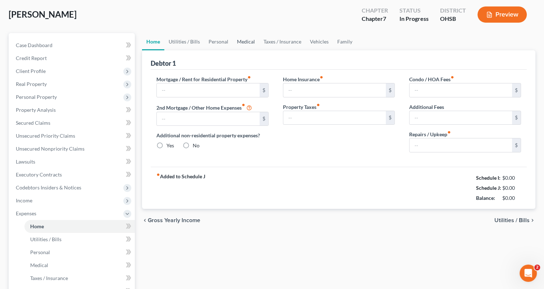
type input "500.00"
type input "0.00"
radio input "true"
type input "0.00"
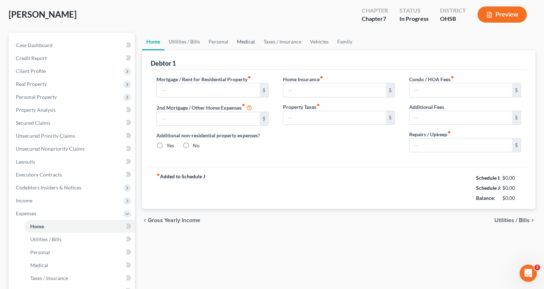
type input "0.00"
type input "10.00"
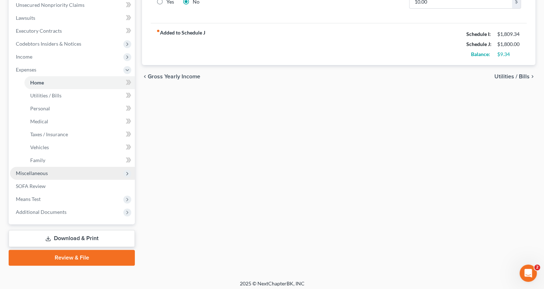
click at [45, 175] on span "Miscellaneous" at bounding box center [32, 173] width 32 height 6
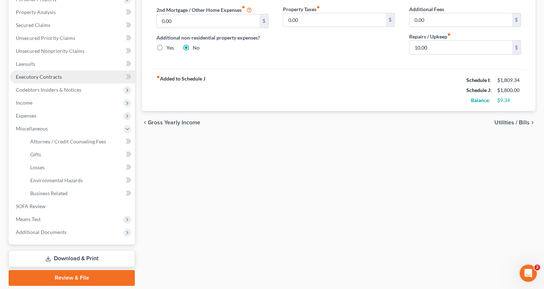
scroll to position [121, 0]
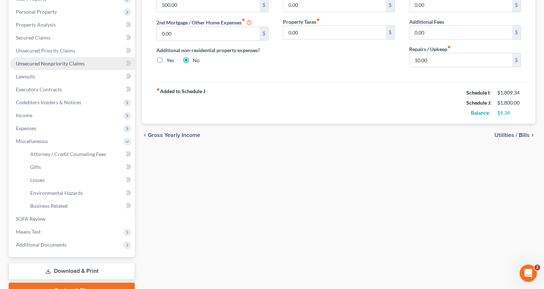
click at [37, 65] on span "Unsecured Nonpriority Claims" at bounding box center [50, 63] width 69 height 6
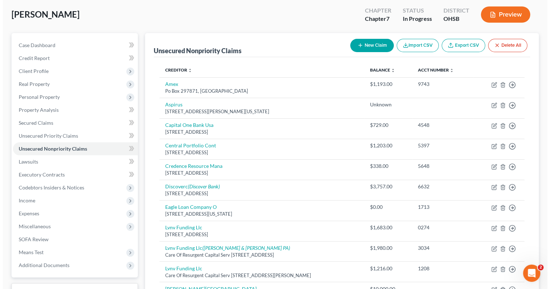
scroll to position [72, 0]
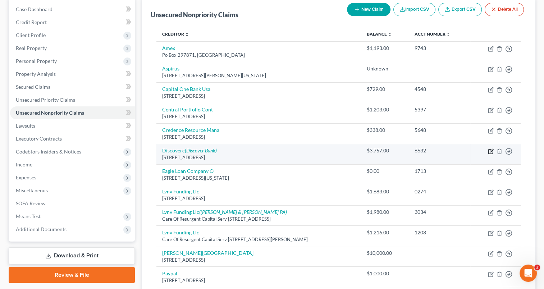
click at [493, 150] on icon "button" at bounding box center [491, 150] width 3 height 3
select select "46"
select select "2"
select select "0"
select select "1"
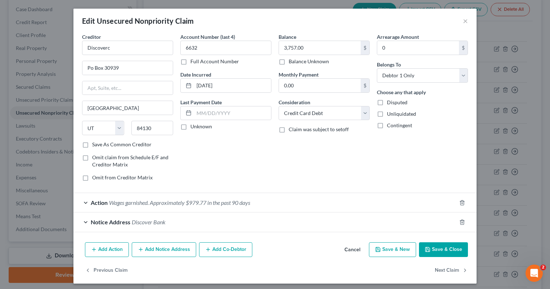
click at [112, 200] on span "Wages garnished. Approximately $979.77 in the past 90 days" at bounding box center [179, 202] width 141 height 7
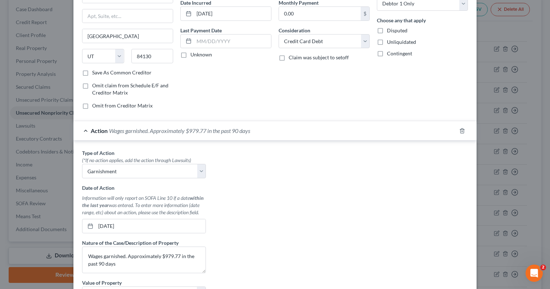
scroll to position [144, 0]
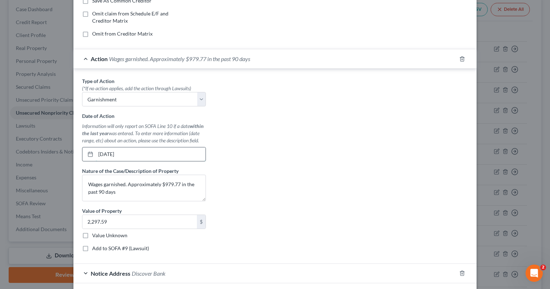
drag, startPoint x: 96, startPoint y: 153, endPoint x: 109, endPoint y: 151, distance: 12.7
click at [109, 151] on input "01/01/2025" at bounding box center [151, 155] width 110 height 14
click at [116, 223] on input "2,297.59" at bounding box center [139, 222] width 114 height 14
type input "3,450"
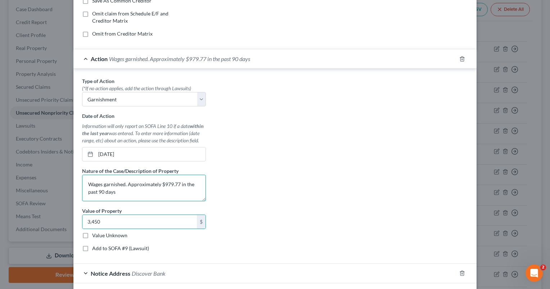
click at [122, 184] on textarea "Wages garnished. Approximately $979.77 in the past 90 days" at bounding box center [144, 188] width 124 height 27
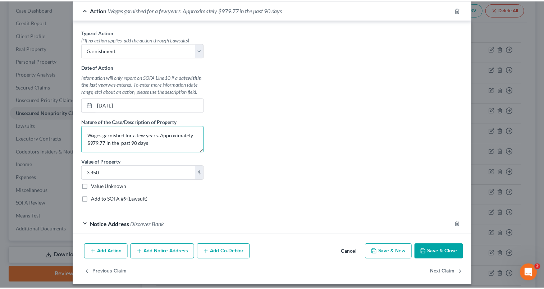
scroll to position [197, 0]
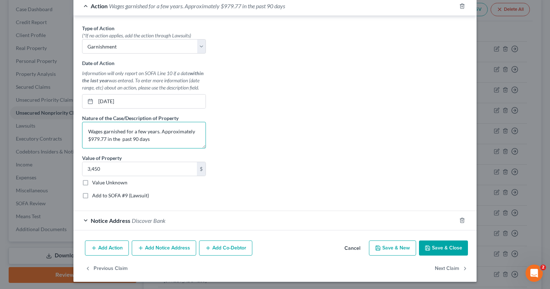
type textarea "Wages garnished for a few years. Approximately $979.77 in the past 90 days"
click at [439, 249] on button "Save & Close" at bounding box center [443, 248] width 49 height 15
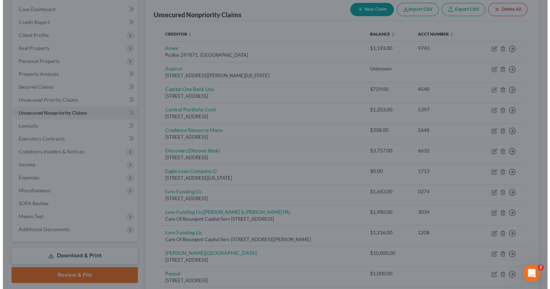
scroll to position [0, 0]
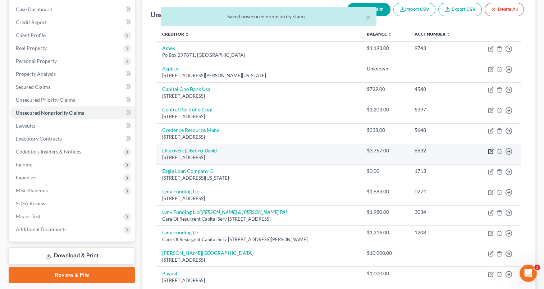
click at [489, 151] on icon "button" at bounding box center [491, 151] width 4 height 4
select select "46"
select select "2"
select select "0"
select select "1"
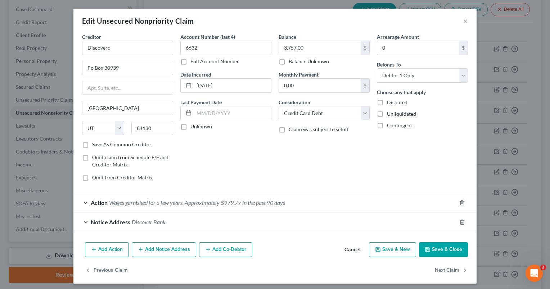
click at [148, 201] on span "Wages garnished for a few years. Approximately $979.77 in the past 90 days" at bounding box center [197, 202] width 176 height 7
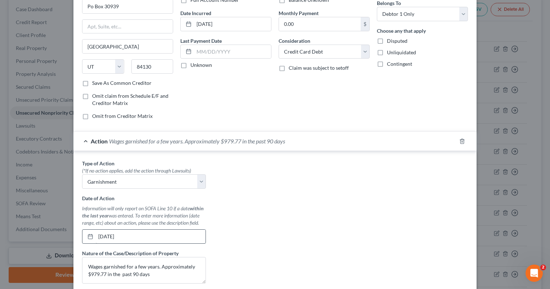
scroll to position [108, 0]
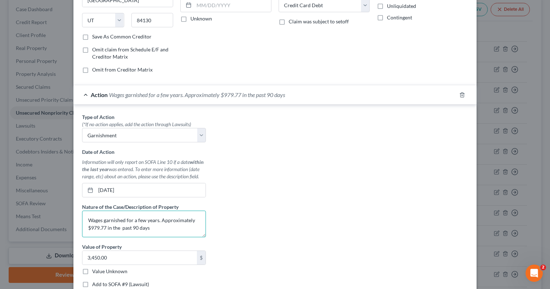
drag, startPoint x: 135, startPoint y: 219, endPoint x: 143, endPoint y: 220, distance: 8.4
click at [143, 220] on textarea "Wages garnished for a few years. Approximately $979.77 in the past 90 days" at bounding box center [144, 224] width 124 height 27
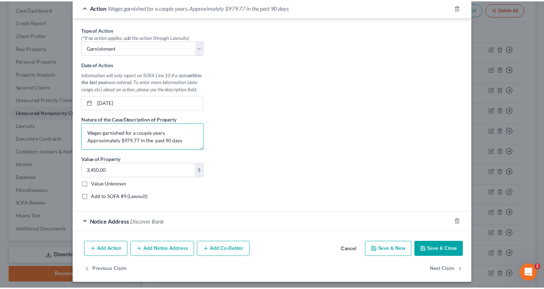
scroll to position [197, 0]
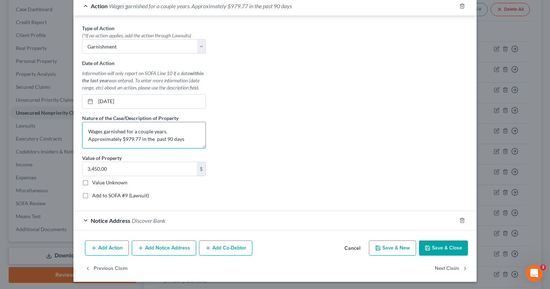
type textarea "Wages garnished for a couple years. Approximately $979.77 in the past 90 days"
click at [427, 243] on button "Save & Close" at bounding box center [443, 248] width 49 height 15
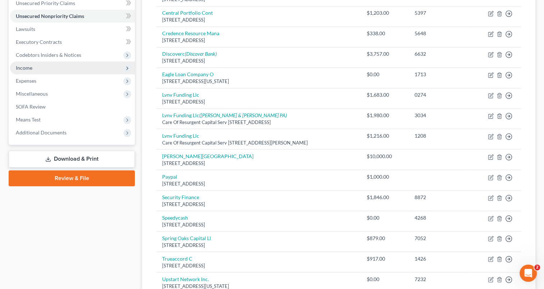
scroll to position [180, 0]
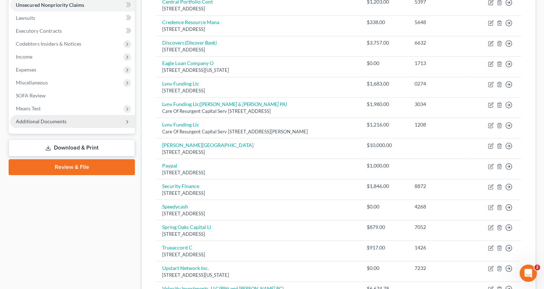
click at [55, 125] on span "Additional Documents" at bounding box center [72, 121] width 125 height 13
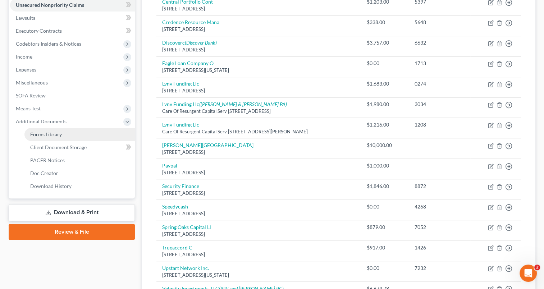
click at [57, 139] on link "Forms Library" at bounding box center [79, 134] width 110 height 13
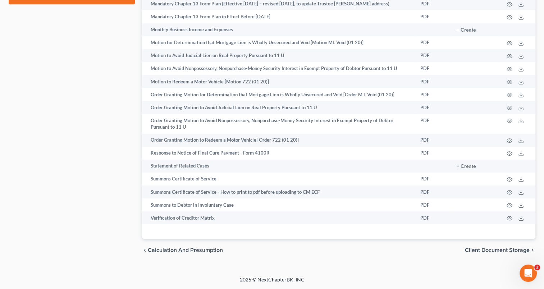
scroll to position [445, 0]
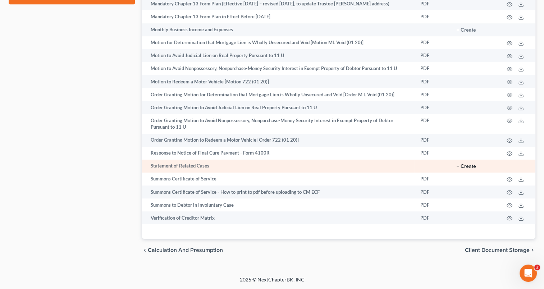
click at [474, 166] on button "+ Create" at bounding box center [466, 166] width 19 height 5
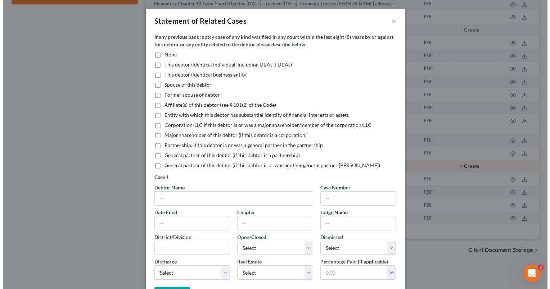
scroll to position [439, 0]
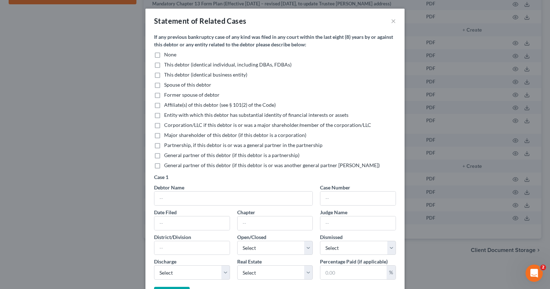
click at [164, 54] on label "None" at bounding box center [170, 54] width 12 height 7
click at [167, 54] on input "None" at bounding box center [169, 53] width 5 height 5
checkbox input "true"
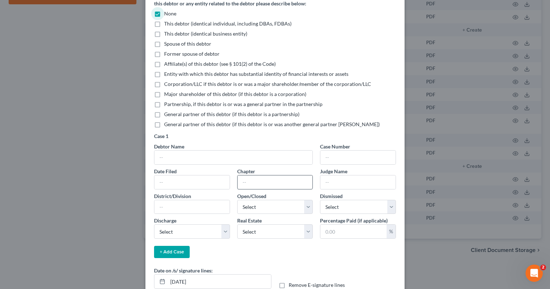
scroll to position [85, 0]
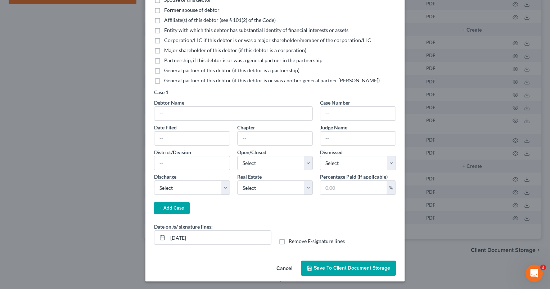
click at [325, 268] on span "Save to Client Document Storage" at bounding box center [352, 268] width 76 height 6
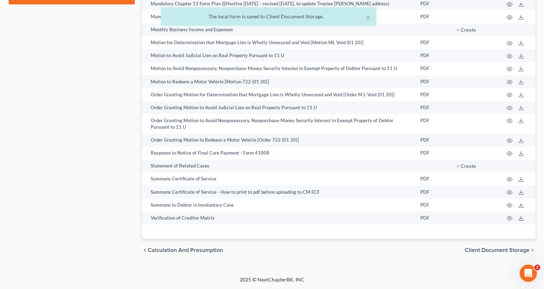
click at [484, 253] on span "Client Document Storage" at bounding box center [497, 251] width 65 height 6
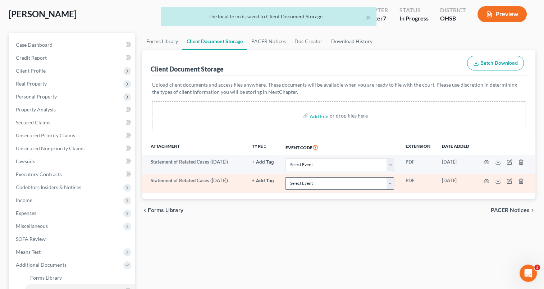
scroll to position [72, 0]
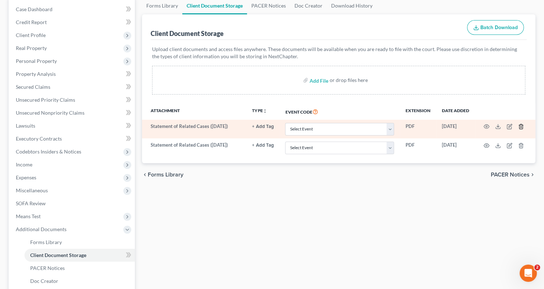
click at [522, 127] on icon "button" at bounding box center [521, 127] width 6 height 6
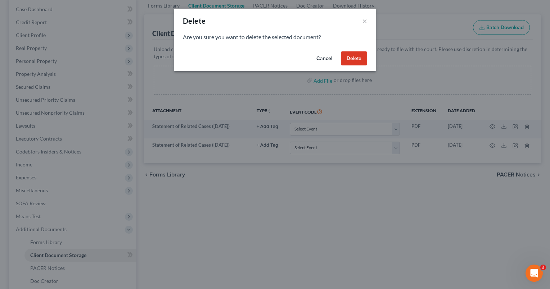
click at [360, 63] on button "Delete" at bounding box center [354, 58] width 26 height 14
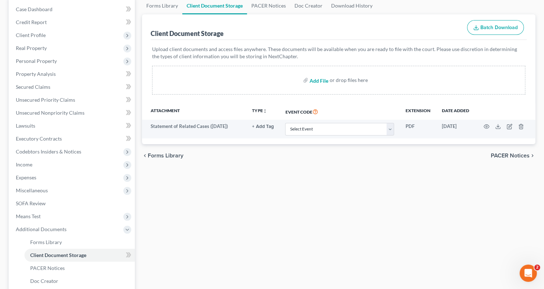
click at [317, 78] on input "file" at bounding box center [318, 80] width 17 height 13
type input "C:\fakepath\Bro, Jeff.pdf"
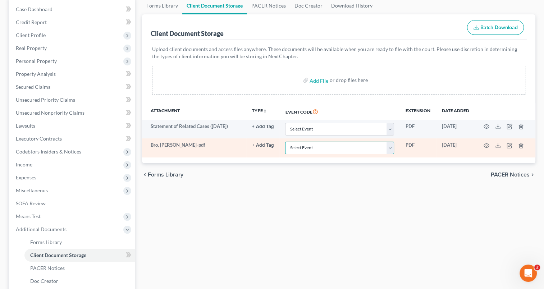
click at [388, 149] on select "Select Event 20 Largest Unsecured Creditors Amended Document Amended List of Cr…" at bounding box center [339, 148] width 109 height 13
select select "7"
click at [285, 142] on select "Select Event 20 Largest Unsecured Creditors Amended Document Amended List of Cr…" at bounding box center [339, 148] width 109 height 13
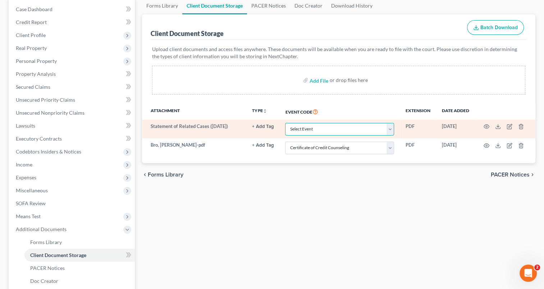
click at [392, 127] on select "Select Event 20 Largest Unsecured Creditors Amended Document Amended List of Cr…" at bounding box center [339, 129] width 109 height 13
select select "52"
click at [285, 123] on select "Select Event 20 Largest Unsecured Creditors Amended Document Amended List of Cr…" at bounding box center [339, 129] width 109 height 13
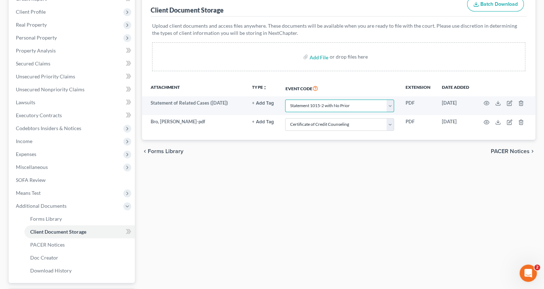
scroll to position [108, 0]
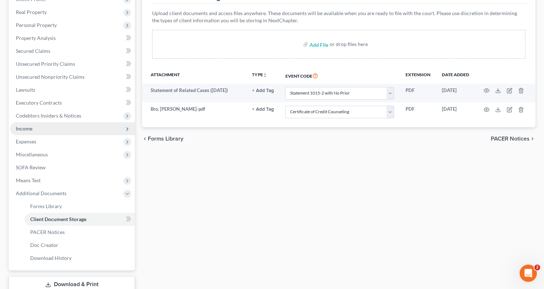
click at [32, 130] on span "Income" at bounding box center [72, 128] width 125 height 13
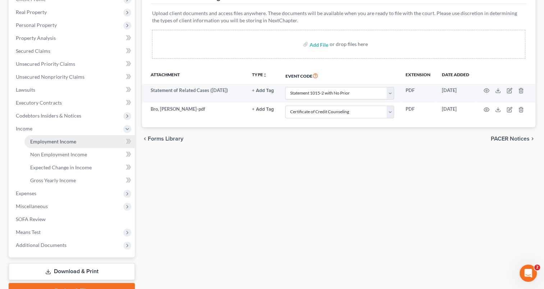
click at [35, 140] on span "Employment Income" at bounding box center [53, 142] width 46 height 6
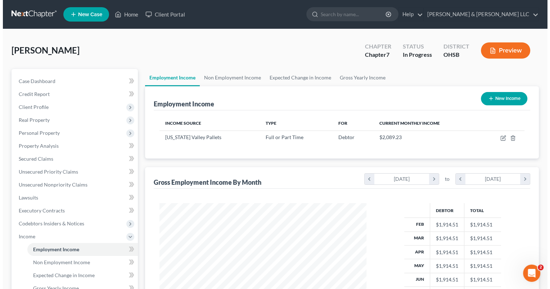
scroll to position [128, 221]
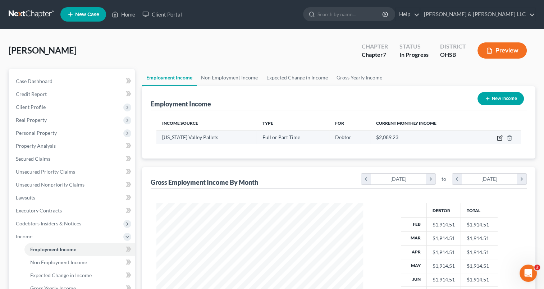
click at [499, 138] on icon "button" at bounding box center [500, 138] width 6 height 6
select select "0"
select select "36"
select select "3"
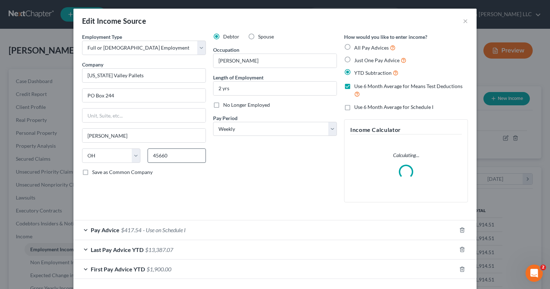
scroll to position [29, 0]
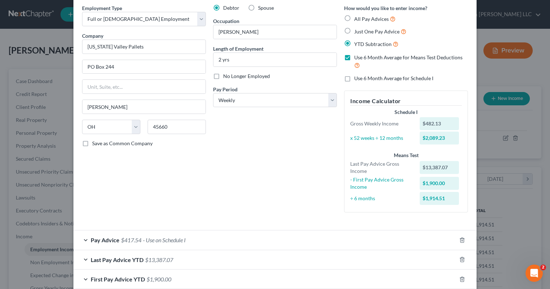
click at [86, 239] on div "Pay Advice $417.54 - Use on Schedule I" at bounding box center [264, 240] width 383 height 19
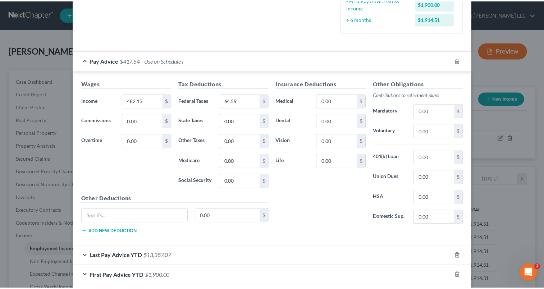
scroll to position [243, 0]
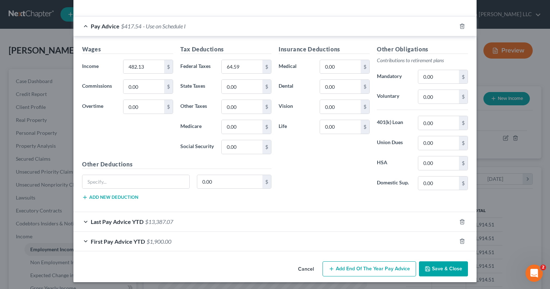
click at [430, 271] on button "Save & Close" at bounding box center [443, 269] width 49 height 15
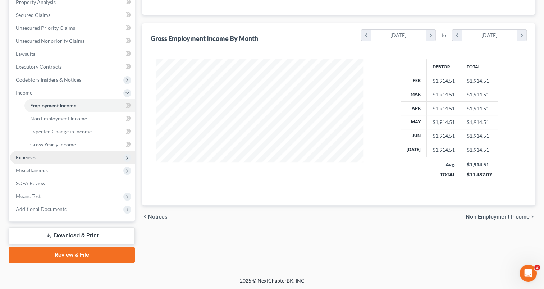
scroll to position [144, 0]
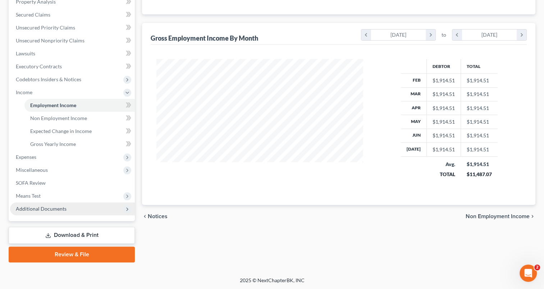
click at [52, 213] on span "Additional Documents" at bounding box center [72, 209] width 125 height 13
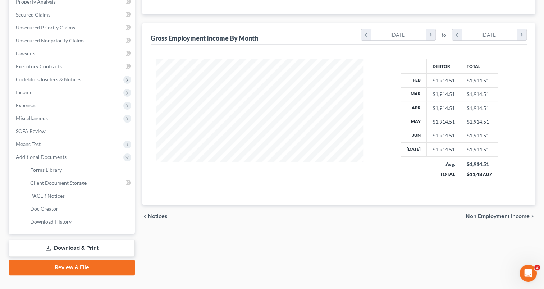
click at [64, 249] on link "Download & Print" at bounding box center [72, 248] width 126 height 17
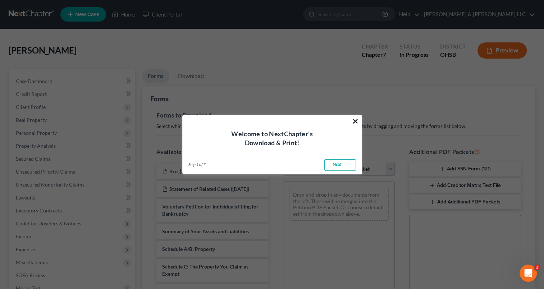
click at [354, 122] on button "×" at bounding box center [355, 122] width 7 height 12
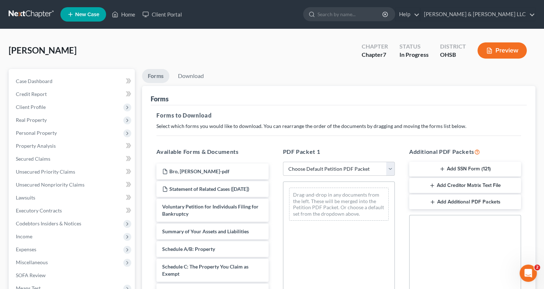
click at [453, 170] on button "Add SSN Form (121)" at bounding box center [465, 169] width 112 height 15
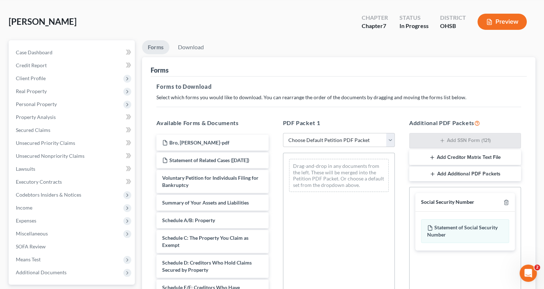
scroll to position [154, 0]
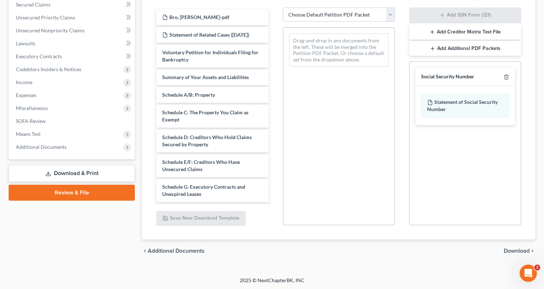
click at [510, 251] on span "Download" at bounding box center [517, 251] width 26 height 6
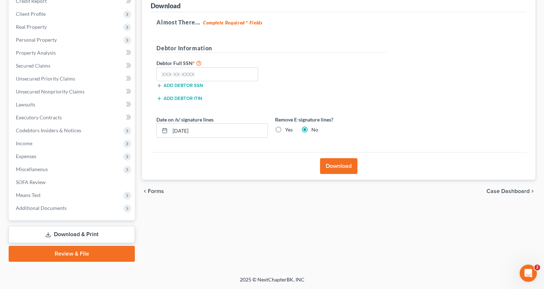
scroll to position [92, 0]
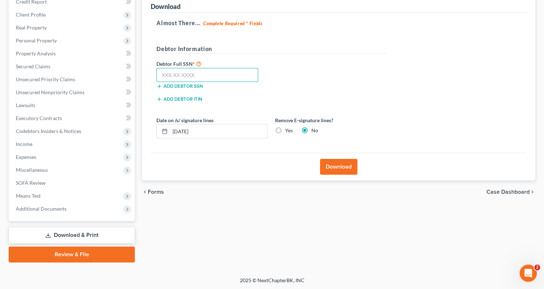
click at [211, 77] on input "text" at bounding box center [208, 75] width 102 height 14
type input "289-76-6910"
click at [331, 166] on button "Download" at bounding box center [338, 167] width 37 height 16
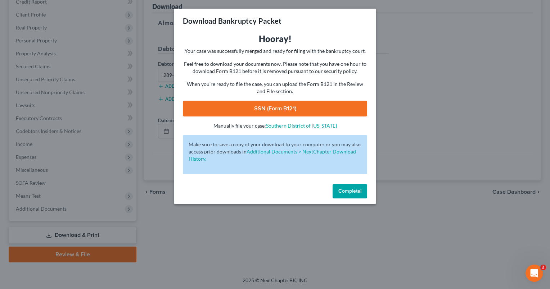
click at [265, 108] on link "SSN (Form B121)" at bounding box center [275, 109] width 184 height 16
click at [345, 193] on span "Complete!" at bounding box center [349, 191] width 23 height 6
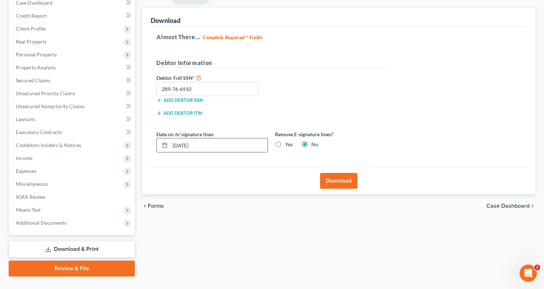
scroll to position [56, 0]
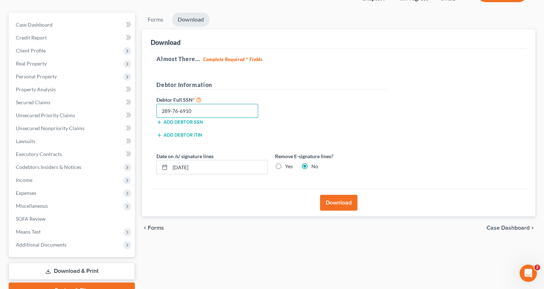
drag, startPoint x: 213, startPoint y: 111, endPoint x: 151, endPoint y: 115, distance: 61.3
click at [151, 115] on div "Almost There... Complete Required * Fields Debtor Information Debtor Full SSN *…" at bounding box center [339, 119] width 376 height 140
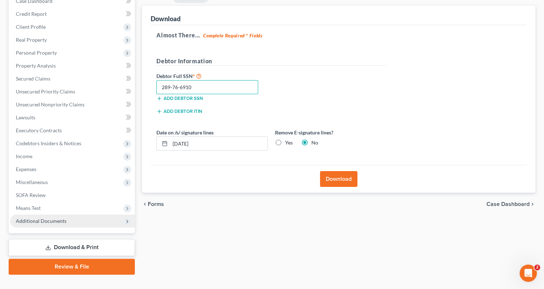
scroll to position [92, 0]
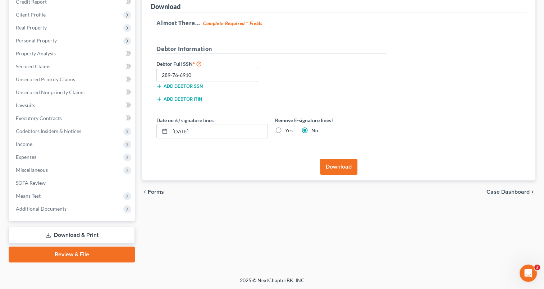
click at [79, 255] on link "Review & File" at bounding box center [72, 255] width 126 height 16
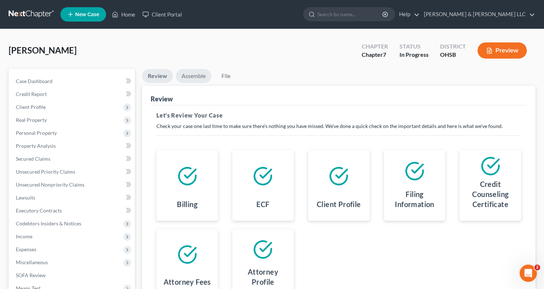
click at [199, 77] on link "Assemble" at bounding box center [194, 76] width 36 height 14
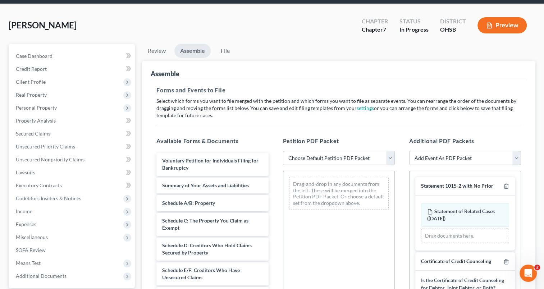
scroll to position [72, 0]
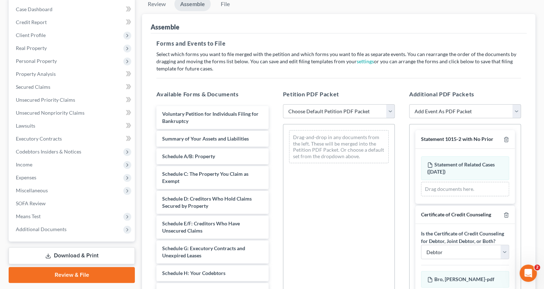
click at [391, 109] on select "Choose Default Petition PDF Packet Emergency Filing (Voluntary Petition and Cre…" at bounding box center [339, 111] width 112 height 14
select select "2"
click at [283, 104] on select "Choose Default Petition PDF Packet Emergency Filing (Voluntary Petition and Cre…" at bounding box center [339, 111] width 112 height 14
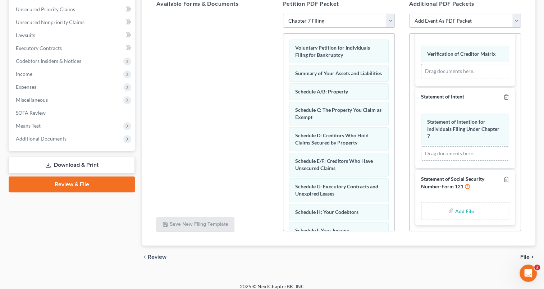
scroll to position [169, 0]
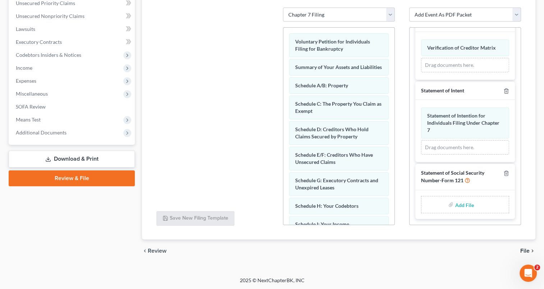
click at [459, 204] on input "file" at bounding box center [463, 204] width 17 height 13
type input "C:\fakepath\SSN - Bro, Jeff.pdf"
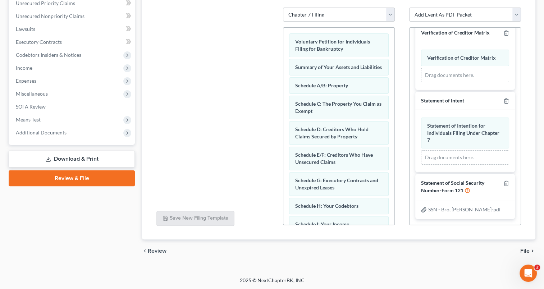
scroll to position [198, 0]
click at [522, 249] on span "File" at bounding box center [525, 251] width 9 height 6
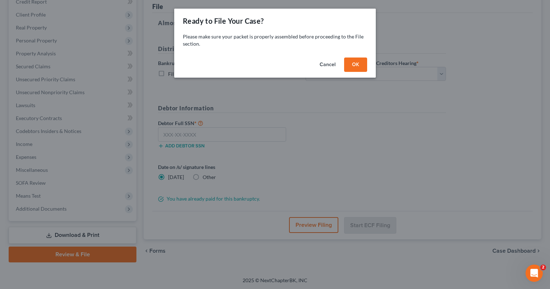
click at [354, 67] on button "OK" at bounding box center [355, 65] width 23 height 14
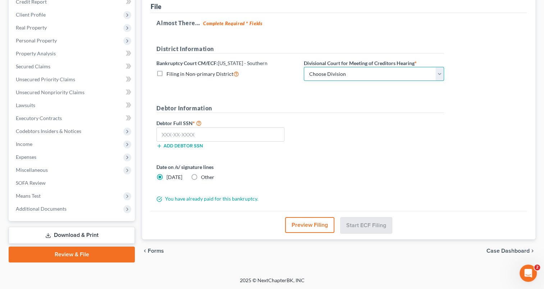
click at [347, 73] on select "Choose Division Cincinnati Columbus Dayton" at bounding box center [374, 74] width 140 height 14
select select "0"
click at [304, 67] on select "Choose Division Cincinnati Columbus Dayton" at bounding box center [374, 74] width 140 height 14
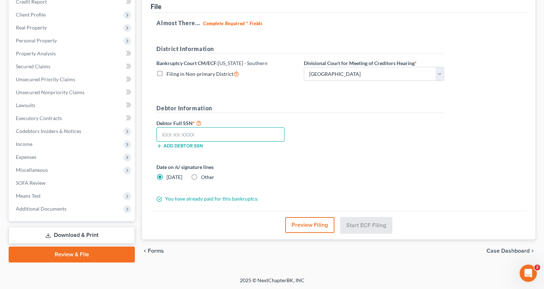
click at [218, 139] on input "text" at bounding box center [221, 134] width 128 height 14
paste input "289-76-6910"
type input "289-76-6910"
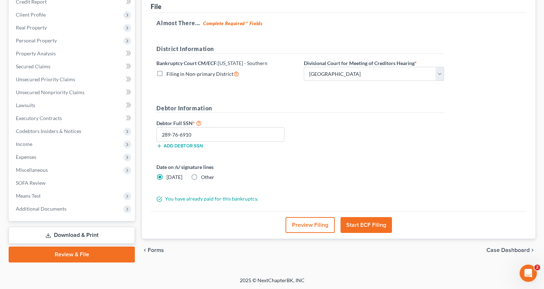
click at [365, 224] on button "Start ECF Filing" at bounding box center [366, 225] width 51 height 16
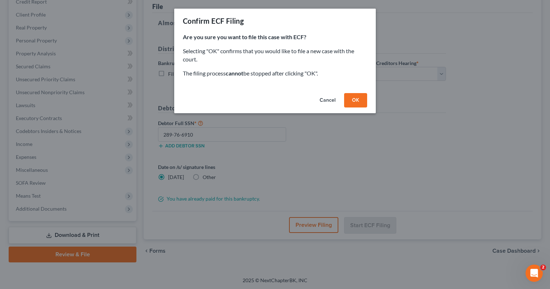
click at [350, 101] on button "OK" at bounding box center [355, 100] width 23 height 14
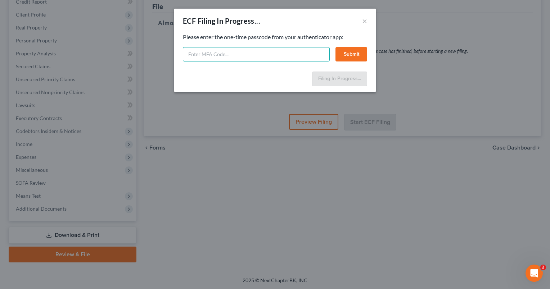
click at [250, 54] on input "text" at bounding box center [256, 54] width 147 height 14
type input "338044"
click at [347, 52] on button "Submit" at bounding box center [351, 54] width 32 height 14
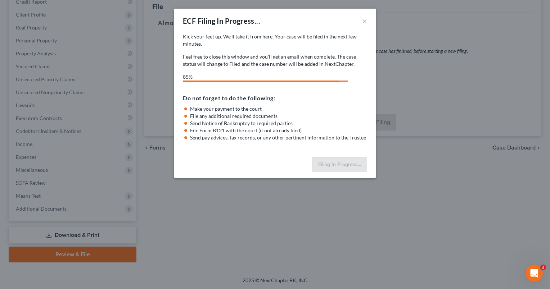
select select "0"
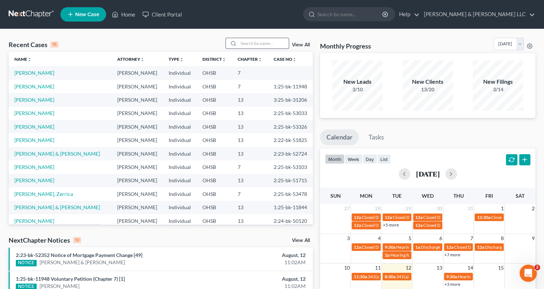
click at [251, 47] on input "search" at bounding box center [264, 43] width 50 height 10
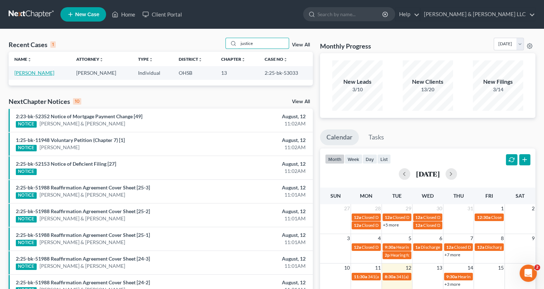
type input "justice"
click at [25, 74] on link "Justice, Stacy" at bounding box center [34, 73] width 40 height 6
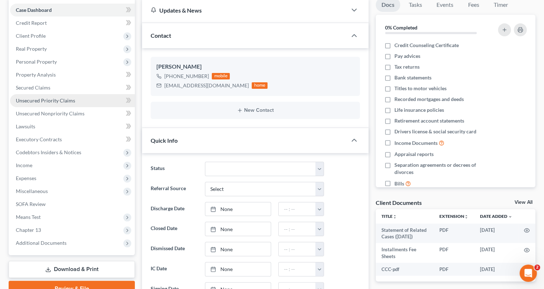
scroll to position [72, 0]
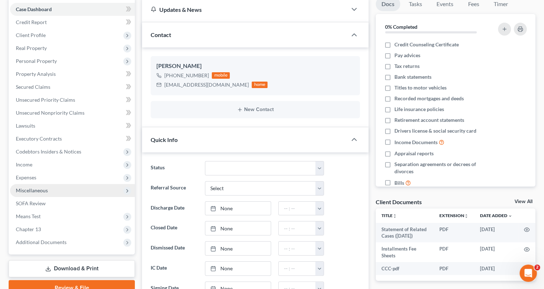
click at [40, 190] on span "Miscellaneous" at bounding box center [32, 190] width 32 height 6
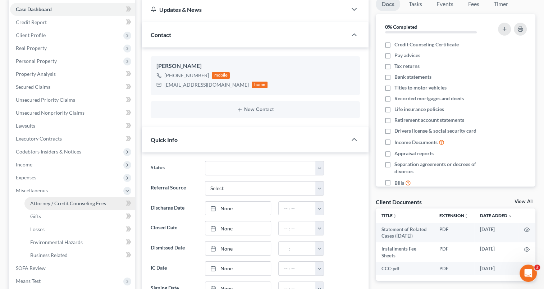
click at [50, 205] on span "Attorney / Credit Counseling Fees" at bounding box center [68, 203] width 76 height 6
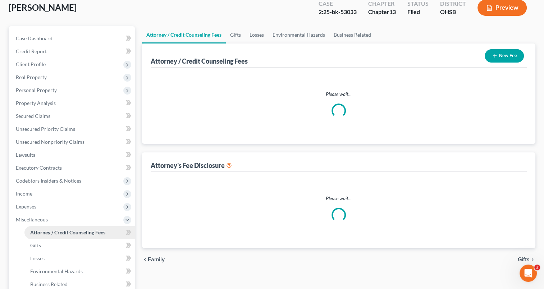
select select "1"
select select "0"
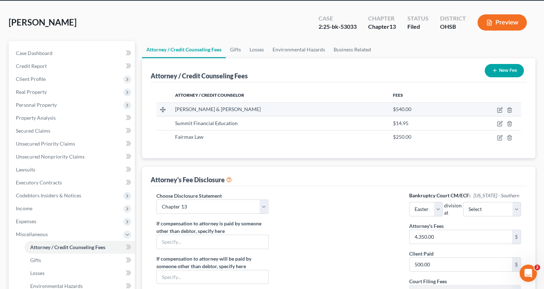
scroll to position [72, 0]
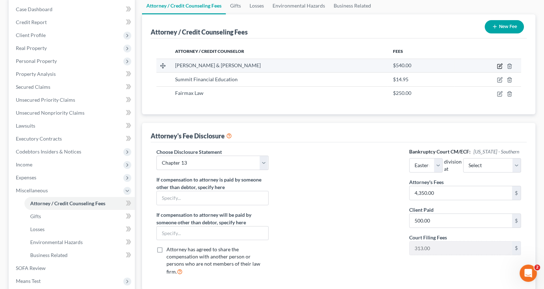
click at [500, 67] on icon "button" at bounding box center [500, 66] width 6 height 6
select select "36"
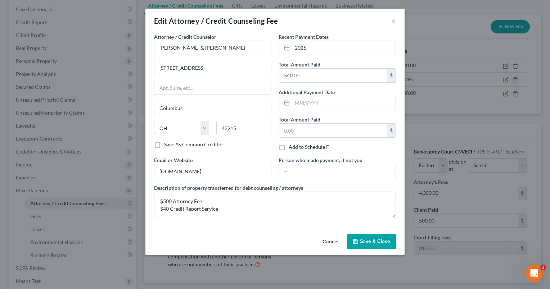
click at [367, 242] on span "Save & Close" at bounding box center [375, 242] width 30 height 6
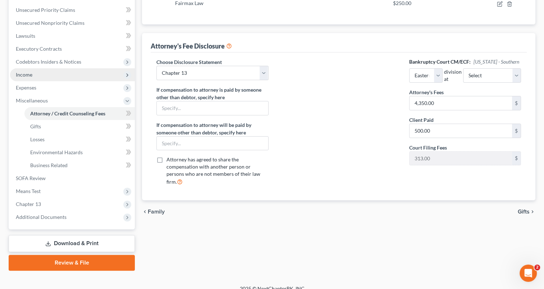
scroll to position [170, 0]
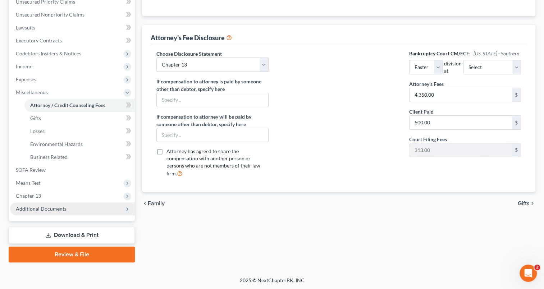
click at [52, 213] on span "Additional Documents" at bounding box center [72, 209] width 125 height 13
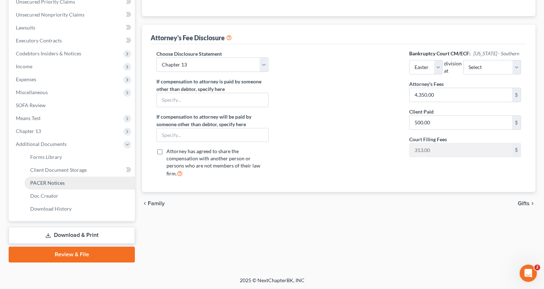
click at [47, 184] on span "PACER Notices" at bounding box center [47, 183] width 35 height 6
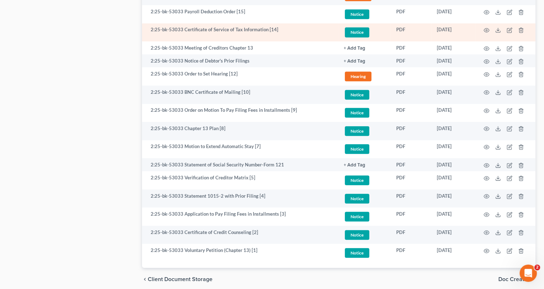
scroll to position [504, 0]
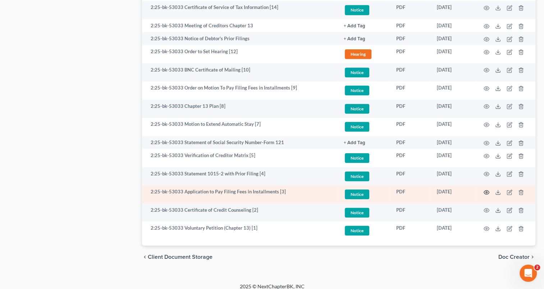
click at [487, 194] on icon "button" at bounding box center [486, 192] width 5 height 4
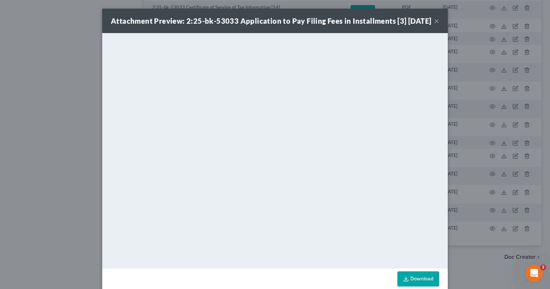
click at [436, 24] on div "Attachment Preview: 2:25-bk-53033 Application to Pay Filing Fees in Installment…" at bounding box center [274, 21] width 345 height 24
click at [434, 25] on button "×" at bounding box center [436, 21] width 5 height 9
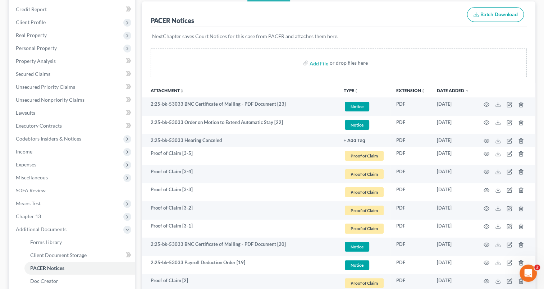
scroll to position [79, 0]
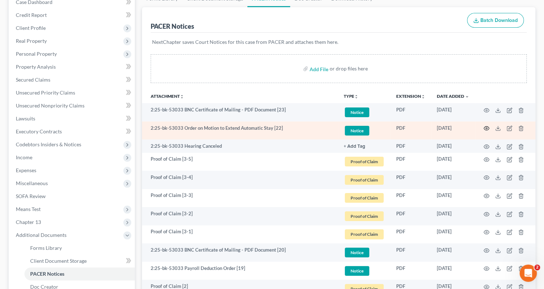
click at [486, 127] on icon "button" at bounding box center [487, 129] width 6 height 6
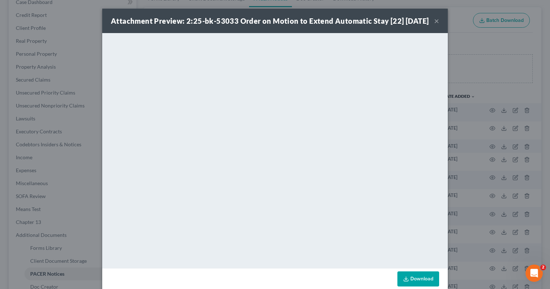
click at [434, 25] on button "×" at bounding box center [436, 21] width 5 height 9
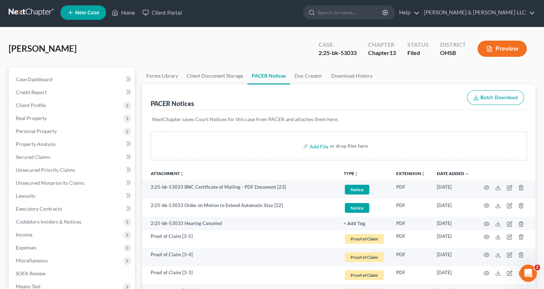
scroll to position [0, 0]
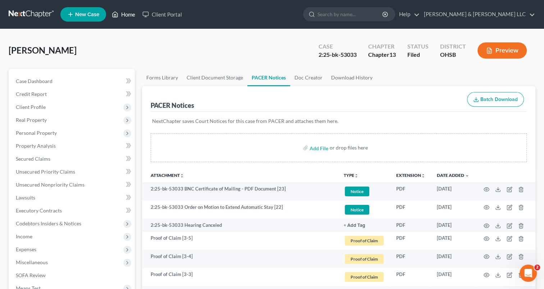
click at [127, 14] on link "Home" at bounding box center [123, 14] width 31 height 13
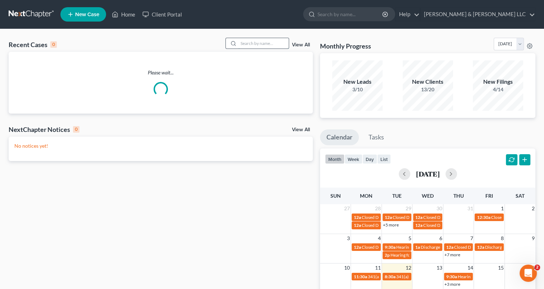
click at [256, 40] on input "search" at bounding box center [264, 43] width 50 height 10
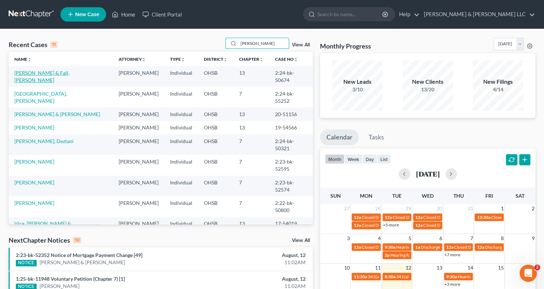
type input "roberts"
click at [51, 73] on link "Roberts, Darrell & Fall, Rita" at bounding box center [41, 76] width 55 height 13
select select "0"
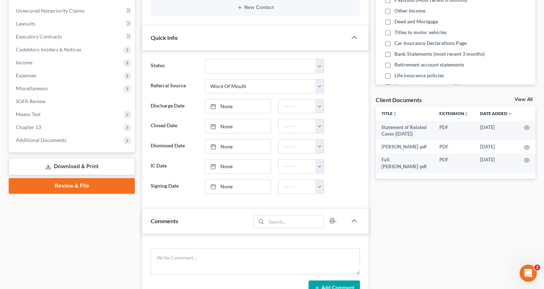
scroll to position [180, 0]
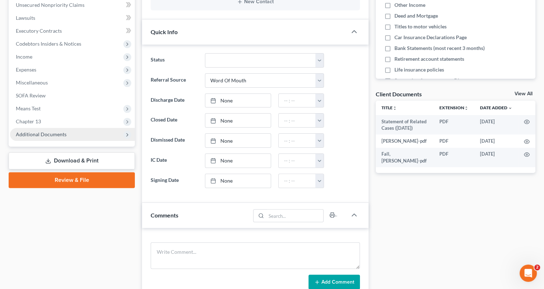
click at [48, 137] on span "Additional Documents" at bounding box center [72, 134] width 125 height 13
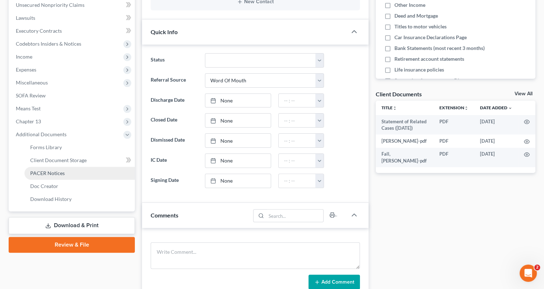
click at [52, 175] on span "PACER Notices" at bounding box center [47, 173] width 35 height 6
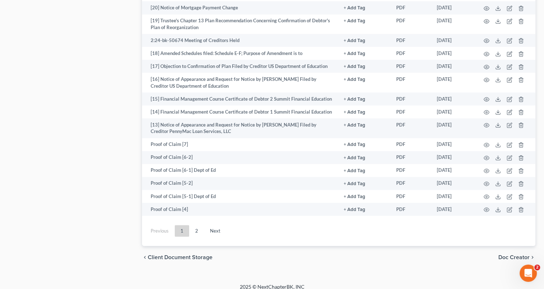
scroll to position [1065, 0]
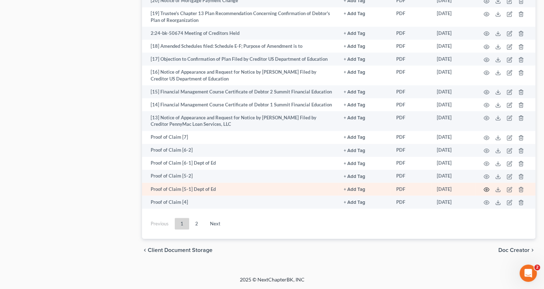
click at [486, 190] on circle "button" at bounding box center [486, 189] width 1 height 1
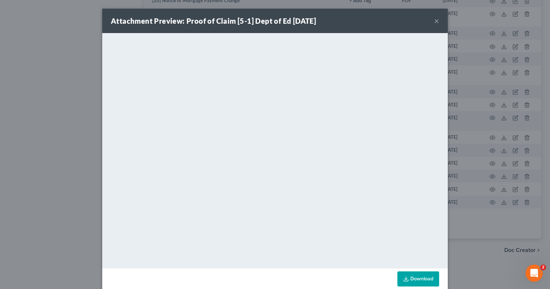
click at [434, 23] on button "×" at bounding box center [436, 21] width 5 height 9
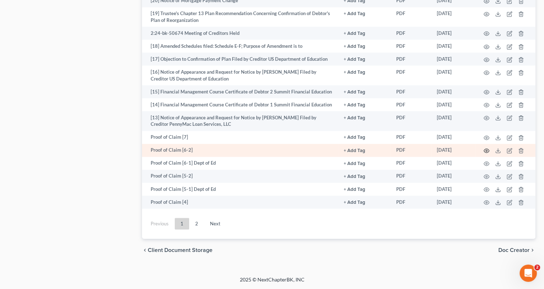
click at [487, 151] on circle "button" at bounding box center [486, 150] width 1 height 1
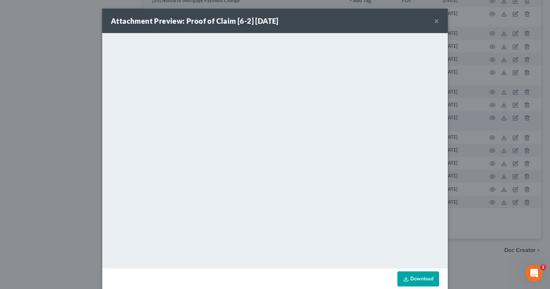
click at [434, 22] on button "×" at bounding box center [436, 21] width 5 height 9
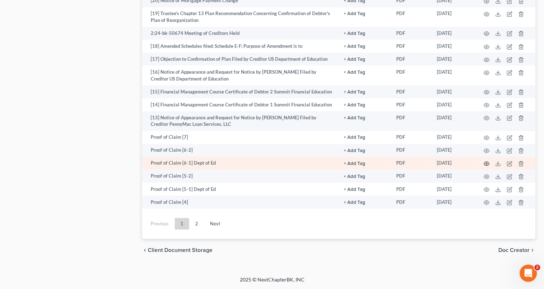
click at [486, 167] on icon "button" at bounding box center [487, 164] width 6 height 6
